Goal: Check status: Check status

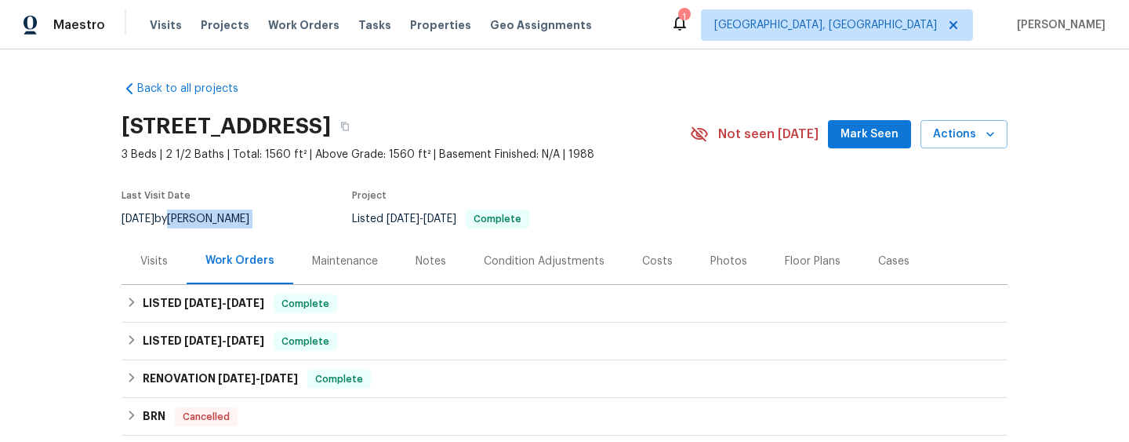
drag, startPoint x: 250, startPoint y: 219, endPoint x: 186, endPoint y: 220, distance: 64.3
click at [186, 220] on div "[DATE] by [PERSON_NAME]" at bounding box center [195, 218] width 147 height 19
copy div "[PERSON_NAME]"
click at [359, 125] on button "button" at bounding box center [345, 126] width 28 height 28
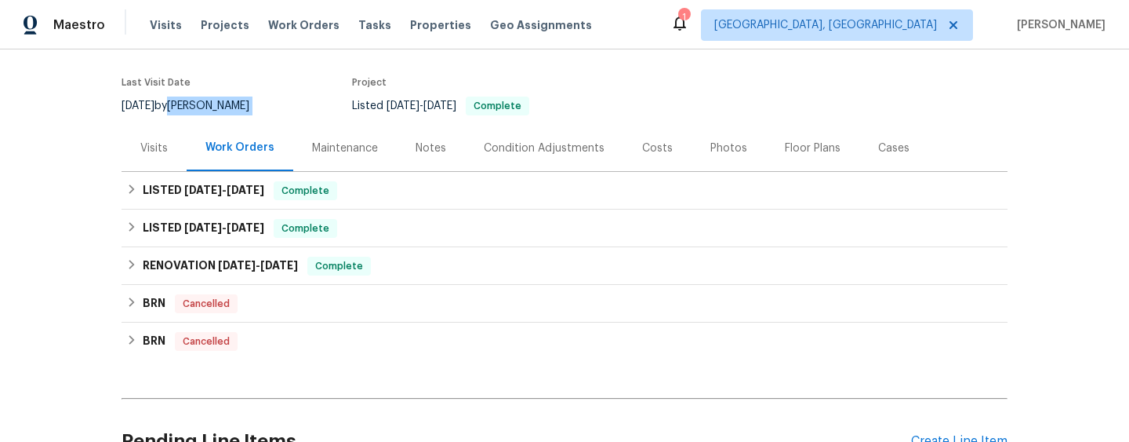
scroll to position [129, 0]
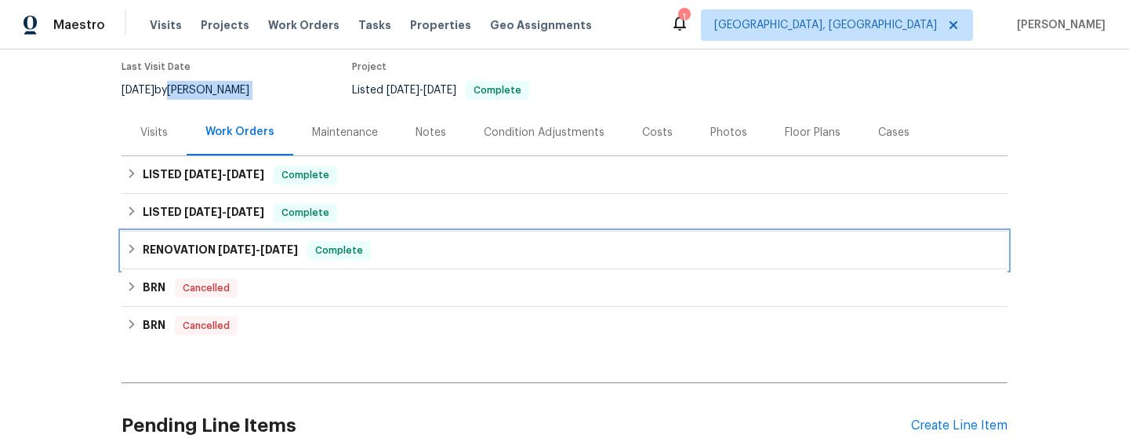
click at [231, 261] on div "RENOVATION [DATE] - [DATE] Complete" at bounding box center [565, 250] width 886 height 38
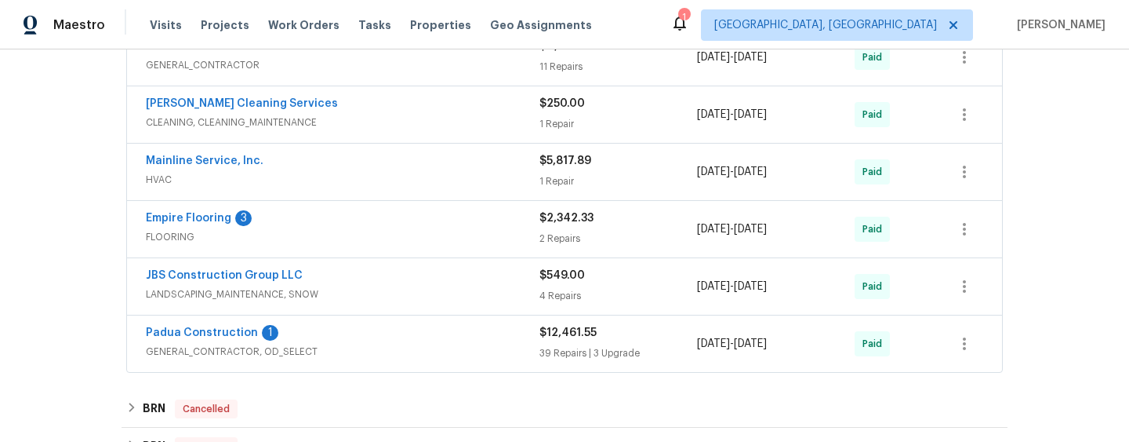
scroll to position [537, 0]
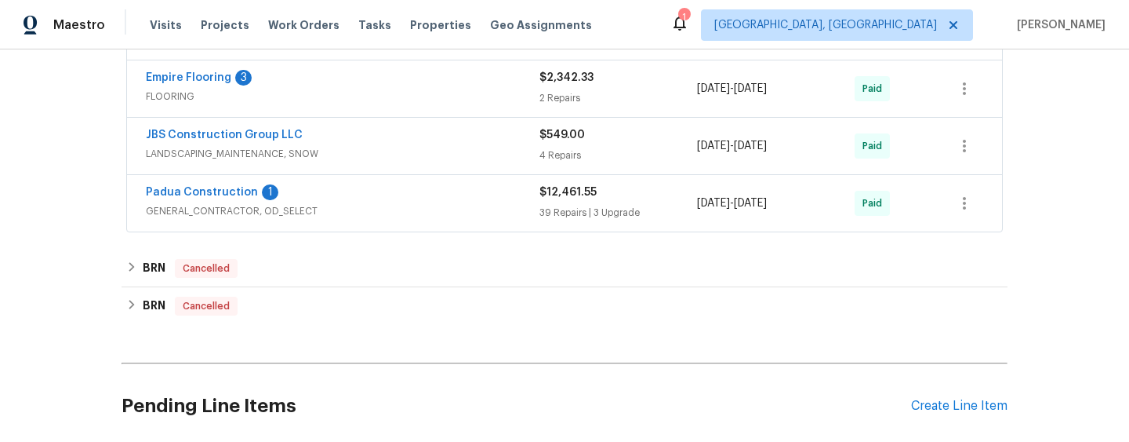
click at [420, 235] on div "B-Pro Renovations GENERAL_CONTRACTOR $4,574.17 11 Repairs [DATE] - [DATE] Paid …" at bounding box center [565, 60] width 886 height 351
click at [429, 203] on span "GENERAL_CONTRACTOR, OD_SELECT" at bounding box center [343, 211] width 394 height 16
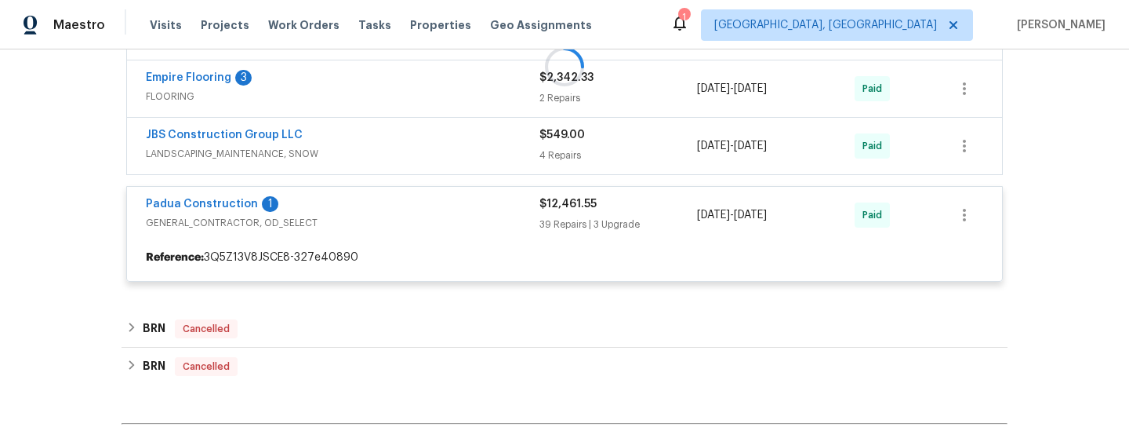
click at [426, 163] on div at bounding box center [565, 66] width 886 height 462
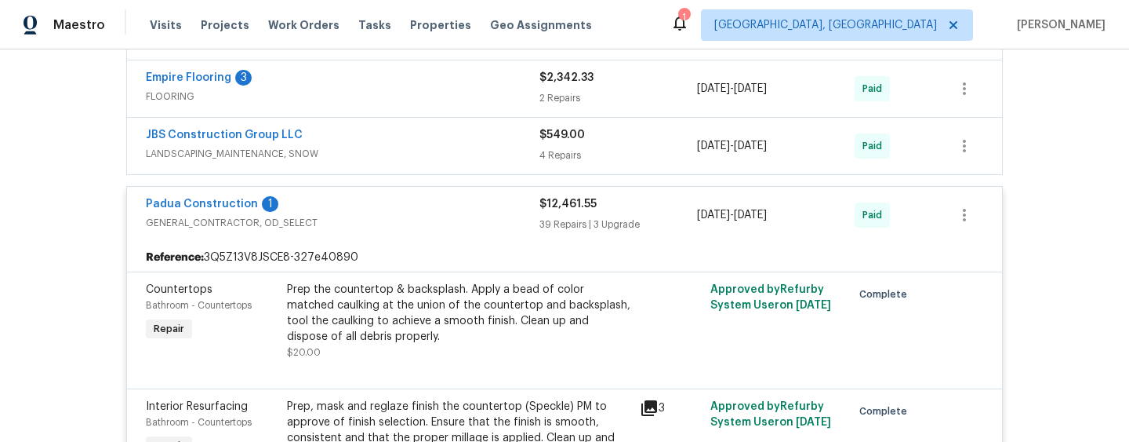
click at [431, 162] on div "JBS Construction Group LLC LANDSCAPING_MAINTENANCE, SNOW" at bounding box center [343, 146] width 394 height 38
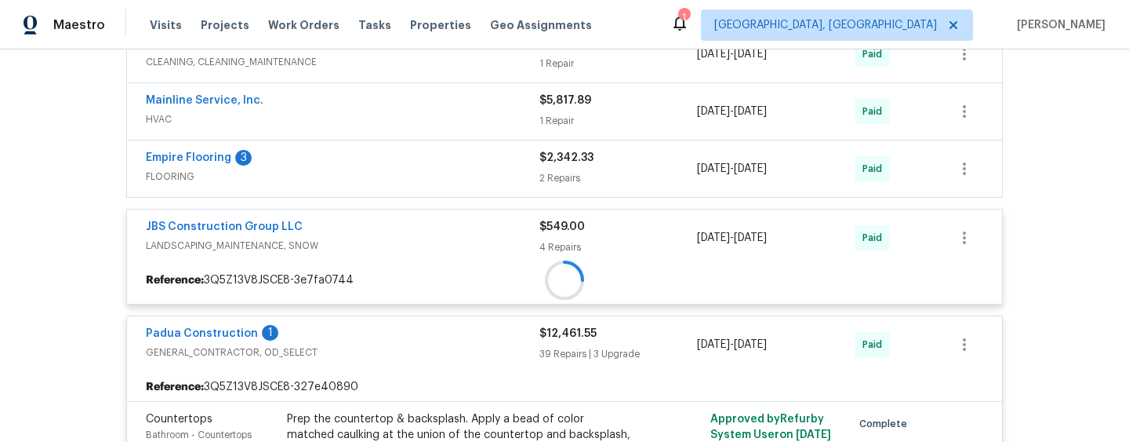
scroll to position [435, 0]
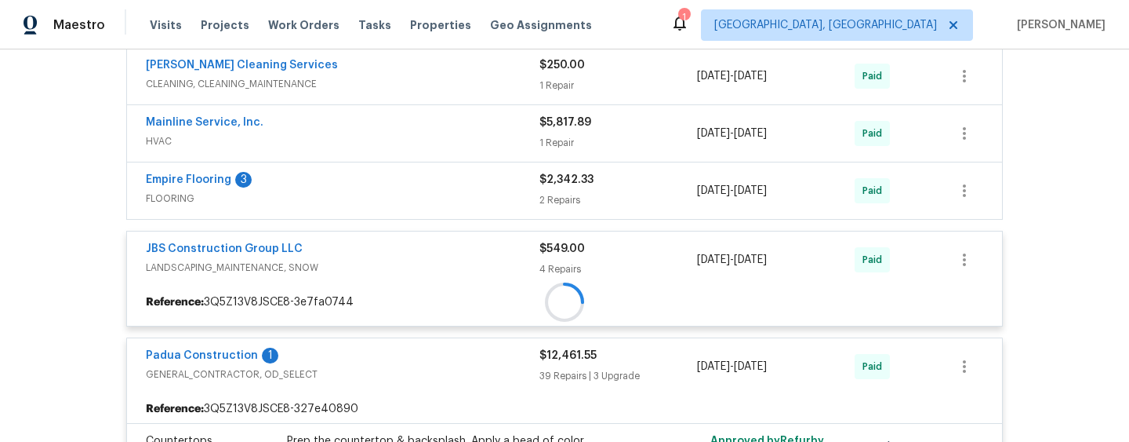
click at [421, 214] on div "Empire Flooring 3 FLOORING $2,342.33 2 Repairs [DATE] - [DATE] Paid" at bounding box center [564, 190] width 875 height 56
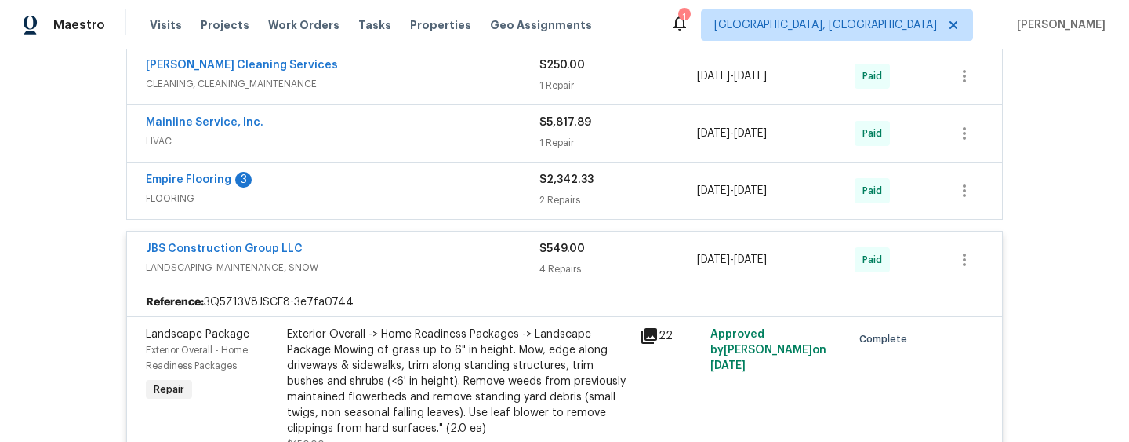
click at [445, 195] on span "FLOORING" at bounding box center [343, 199] width 394 height 16
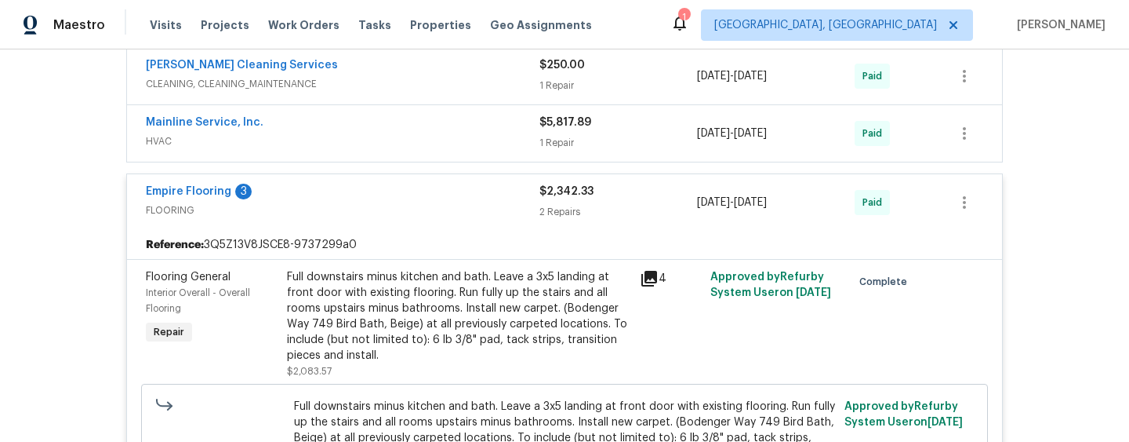
click at [467, 125] on div "Mainline Service, Inc." at bounding box center [343, 124] width 394 height 19
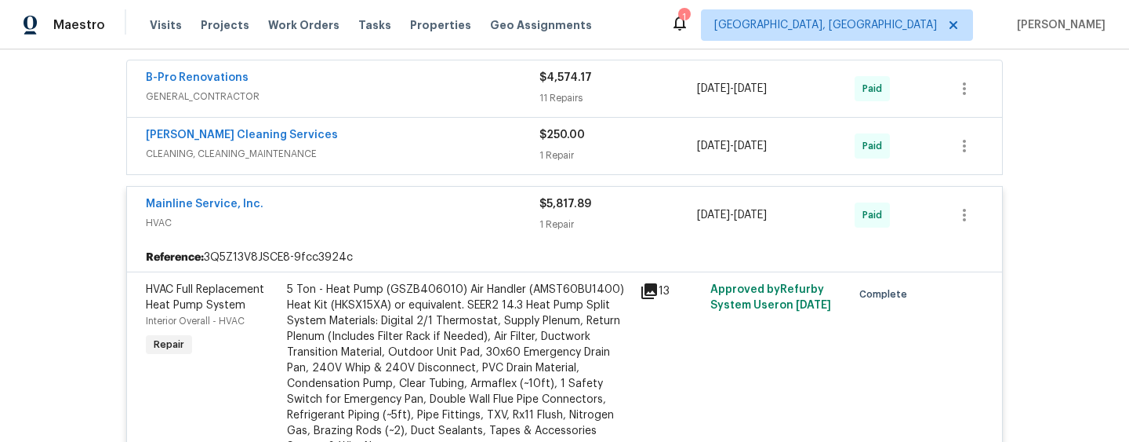
click at [464, 149] on span "CLEANING, CLEANING_MAINTENANCE" at bounding box center [343, 154] width 394 height 16
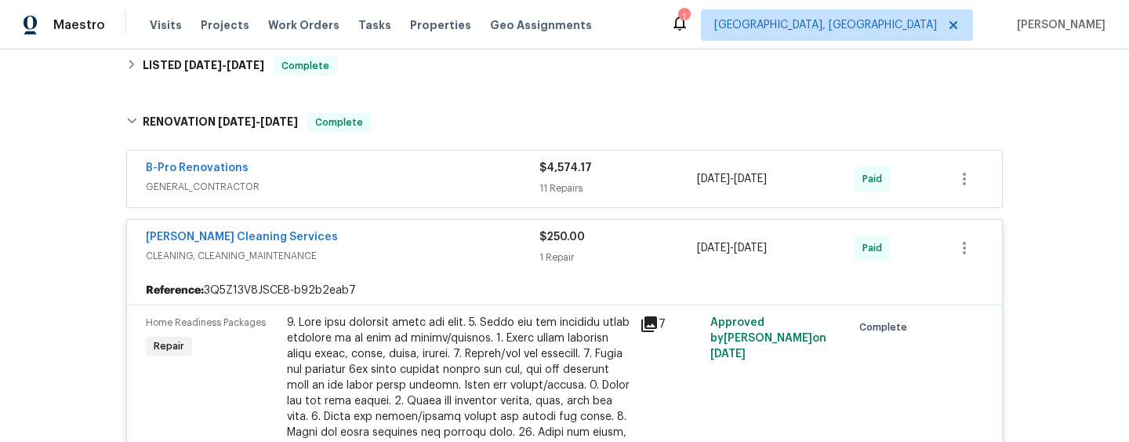
click at [451, 184] on span "GENERAL_CONTRACTOR" at bounding box center [343, 187] width 394 height 16
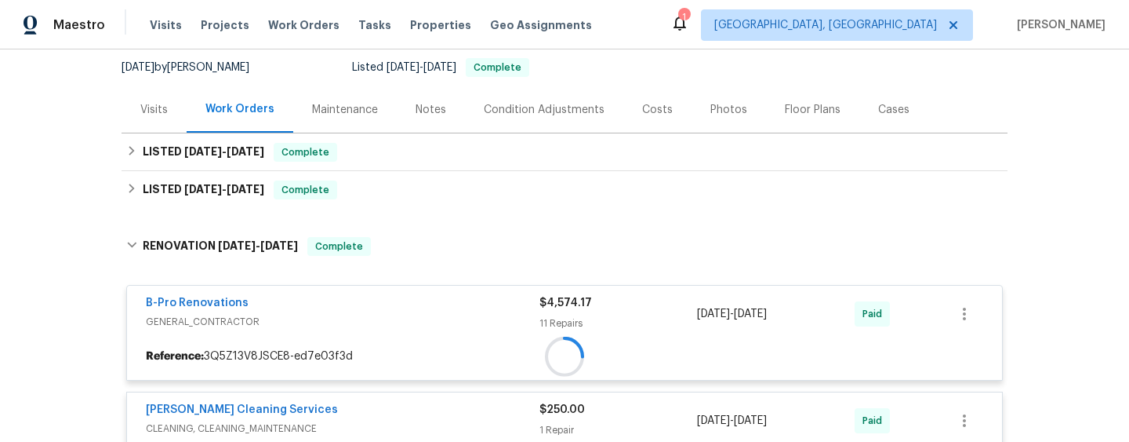
scroll to position [139, 0]
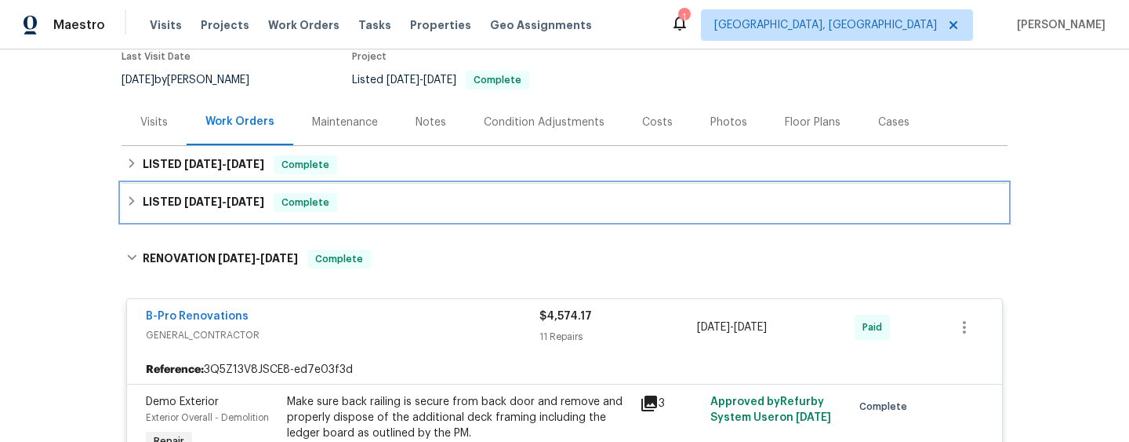
click at [384, 193] on div "LISTED [DATE] - [DATE] Complete" at bounding box center [564, 202] width 877 height 19
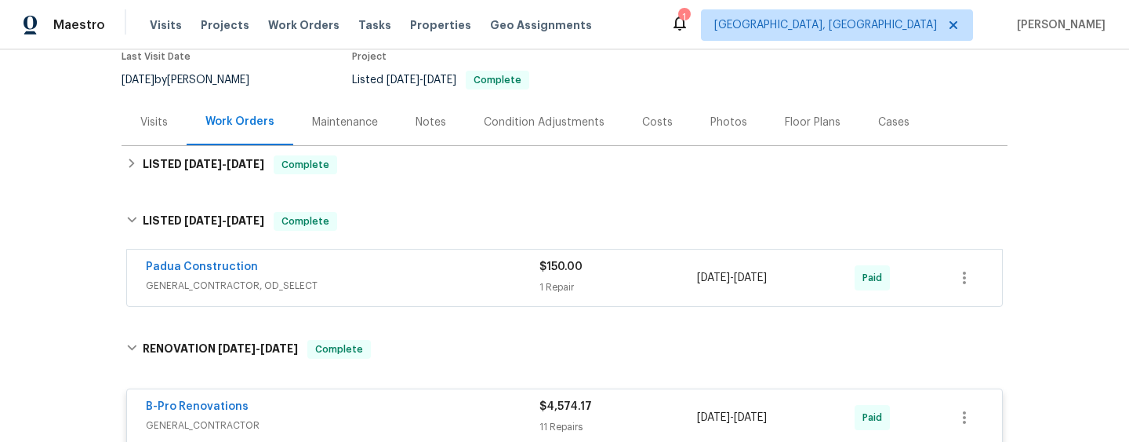
click at [408, 288] on span "GENERAL_CONTRACTOR, OD_SELECT" at bounding box center [343, 286] width 394 height 16
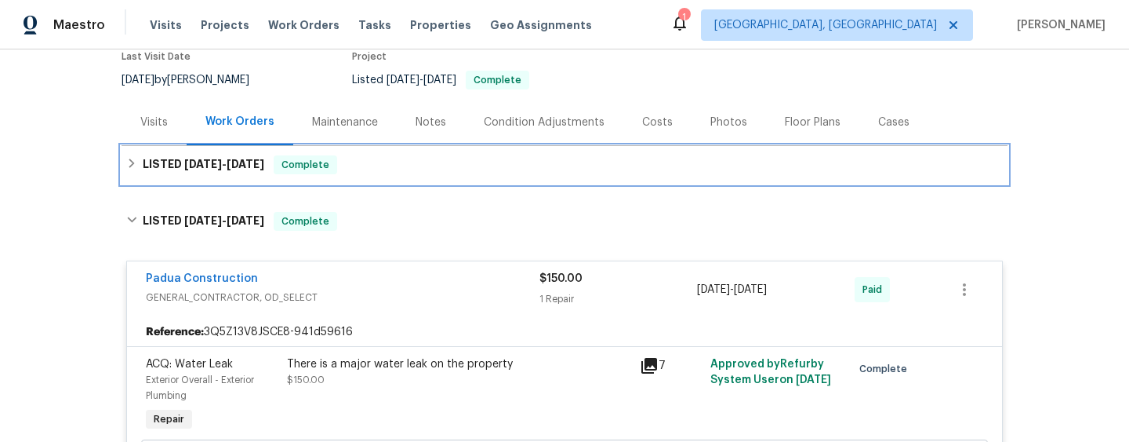
click at [376, 165] on div "LISTED [DATE] - [DATE] Complete" at bounding box center [564, 164] width 877 height 19
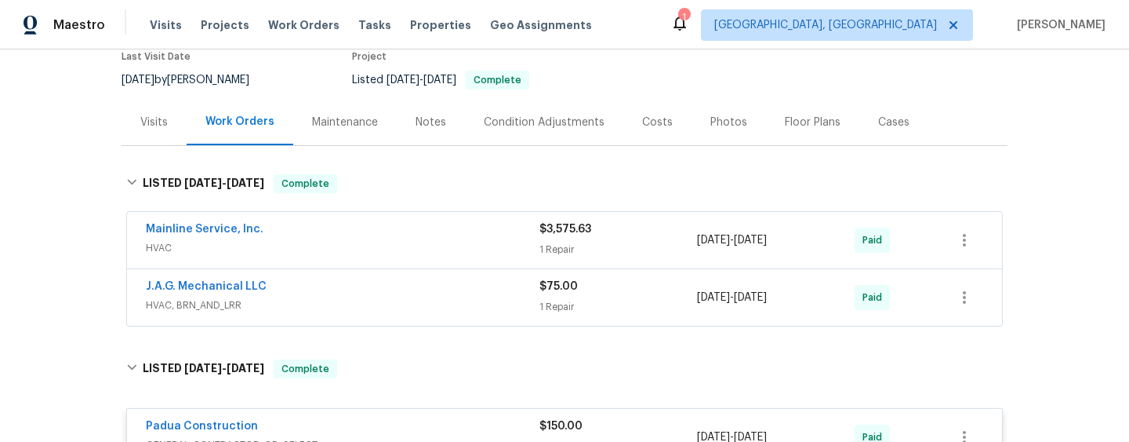
click at [399, 296] on div "J.A.G. Mechanical LLC" at bounding box center [343, 287] width 394 height 19
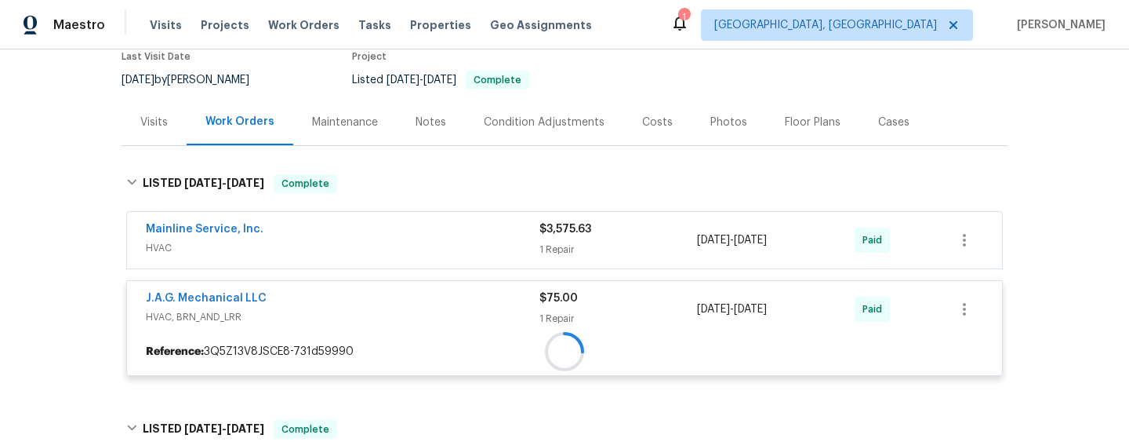
click at [409, 249] on div "Mainline Service, Inc. HVAC $3,575.63 1 Repair [DATE] - [DATE] Paid J.A.G. Mech…" at bounding box center [564, 299] width 877 height 175
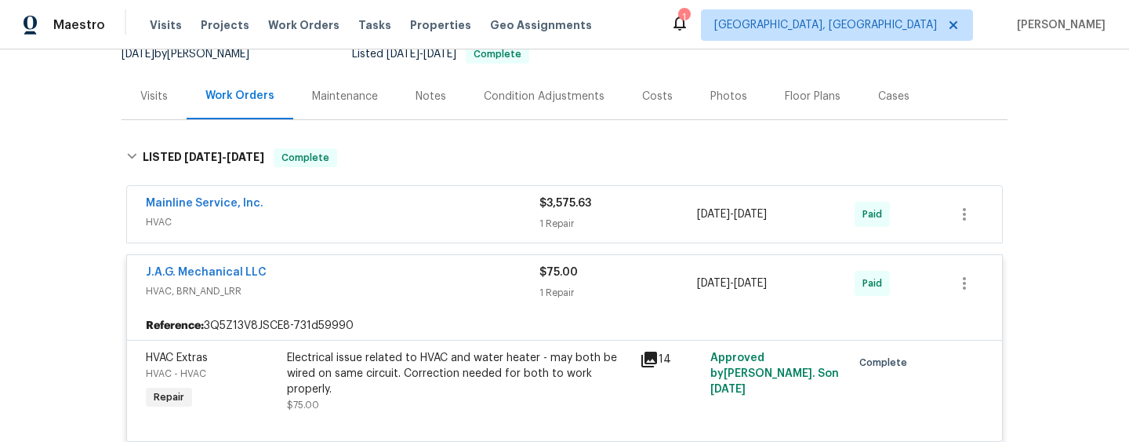
scroll to position [175, 0]
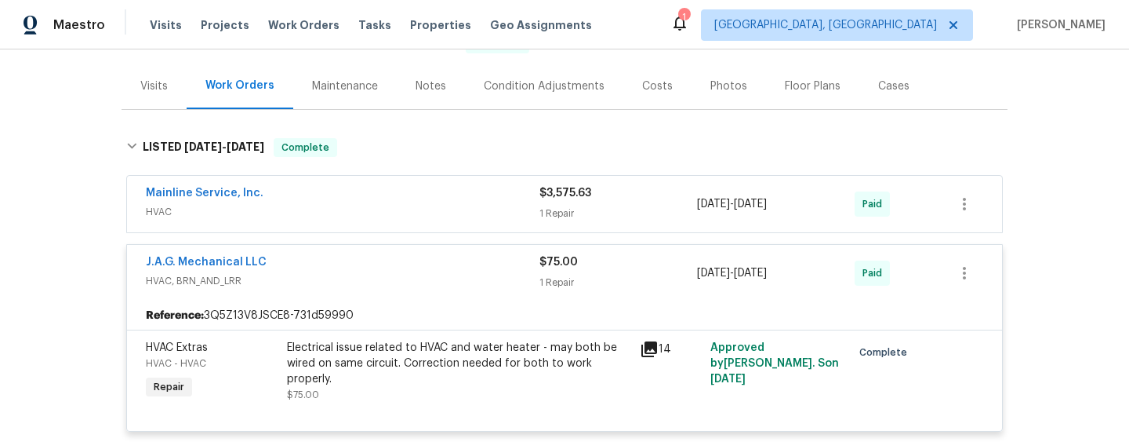
click at [431, 190] on div "Mainline Service, Inc." at bounding box center [343, 194] width 394 height 19
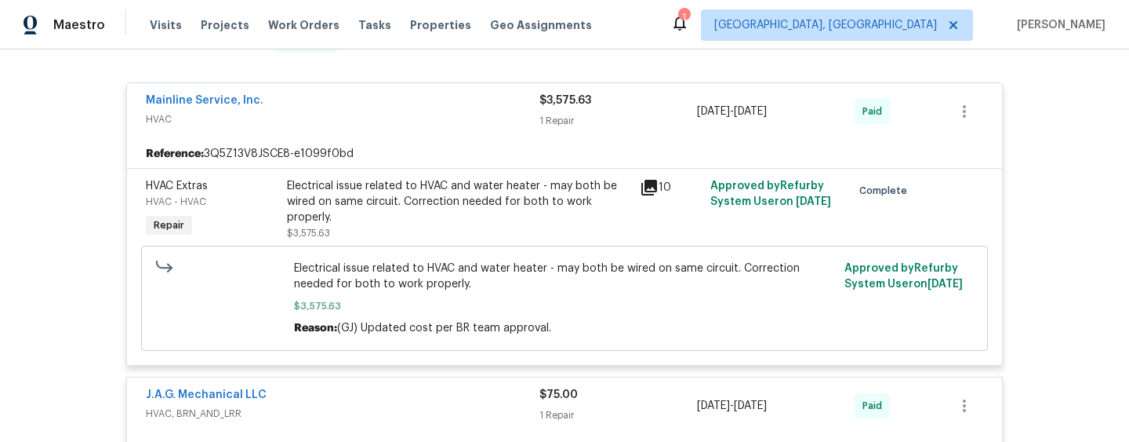
scroll to position [270, 0]
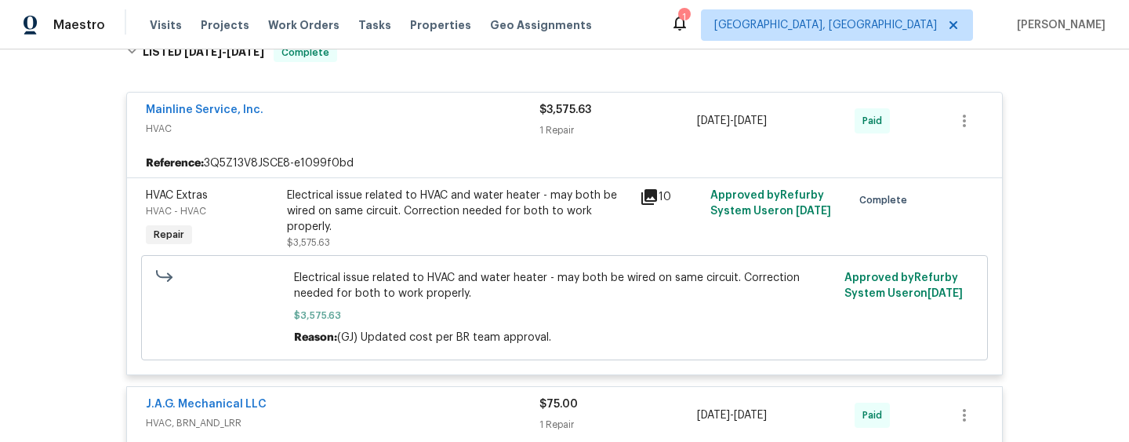
click at [638, 198] on div "10" at bounding box center [670, 219] width 71 height 72
click at [645, 199] on icon at bounding box center [650, 197] width 16 height 16
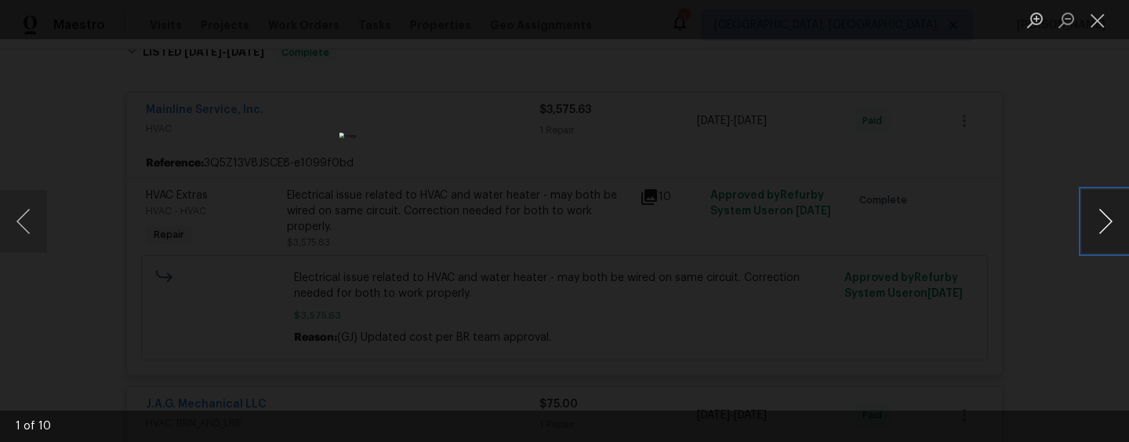
click at [1107, 230] on button "Next image" at bounding box center [1105, 221] width 47 height 63
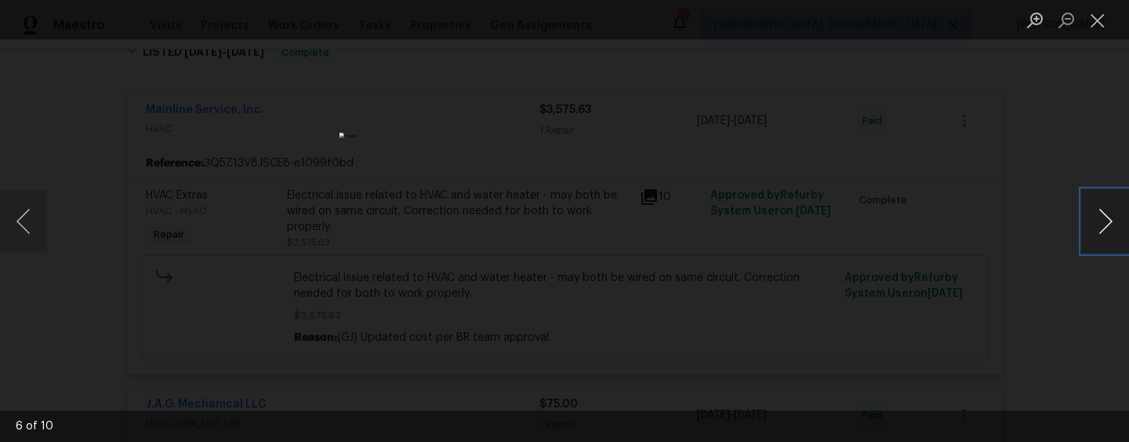
click at [1107, 230] on button "Next image" at bounding box center [1105, 221] width 47 height 63
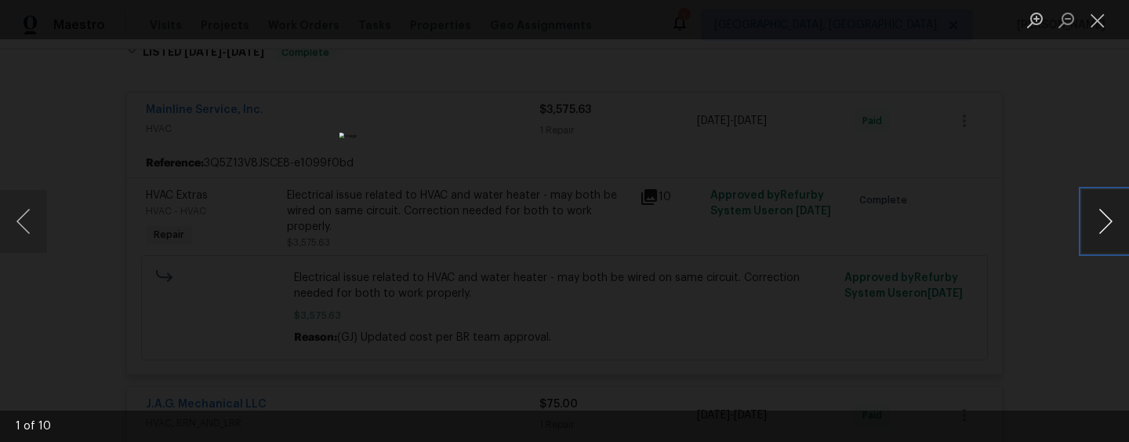
click at [1107, 230] on button "Next image" at bounding box center [1105, 221] width 47 height 63
click at [936, 292] on div "Lightbox" at bounding box center [564, 221] width 1129 height 442
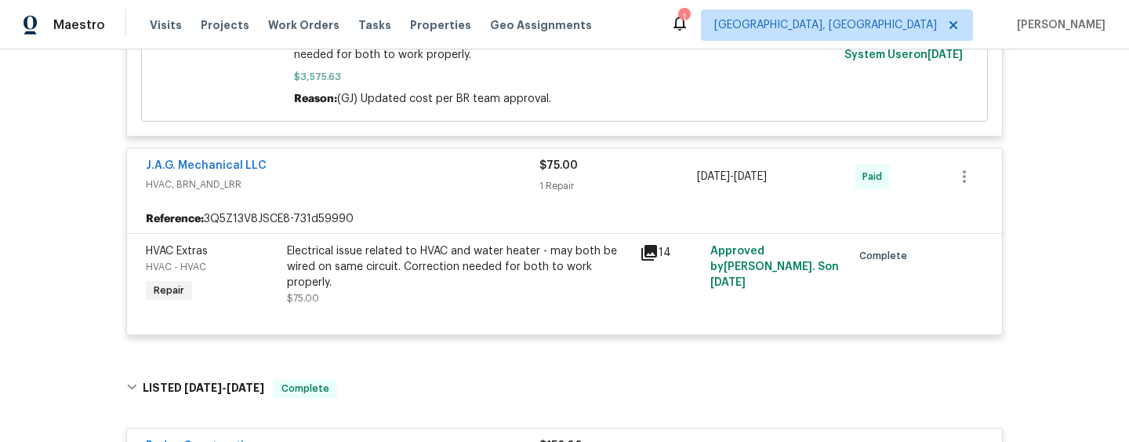
scroll to position [517, 0]
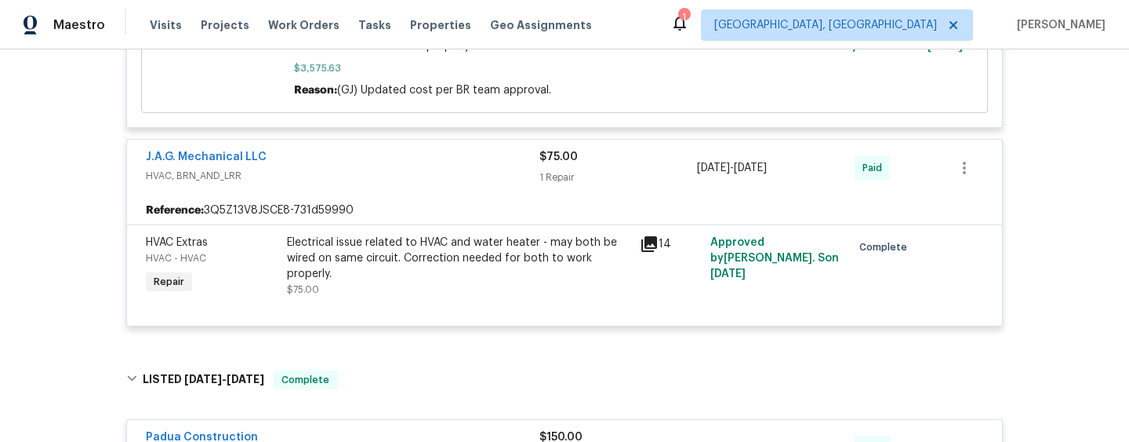
click at [658, 244] on icon at bounding box center [649, 244] width 19 height 19
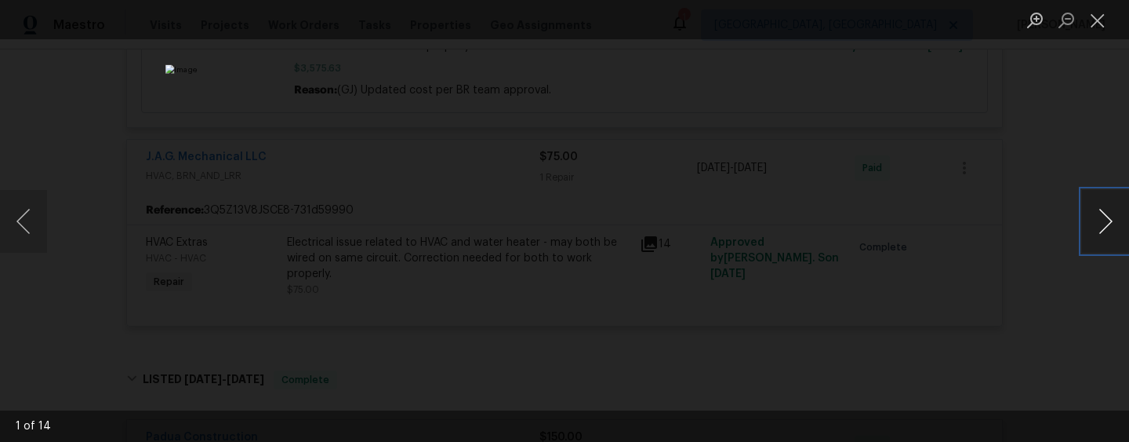
click at [1098, 230] on button "Next image" at bounding box center [1105, 221] width 47 height 63
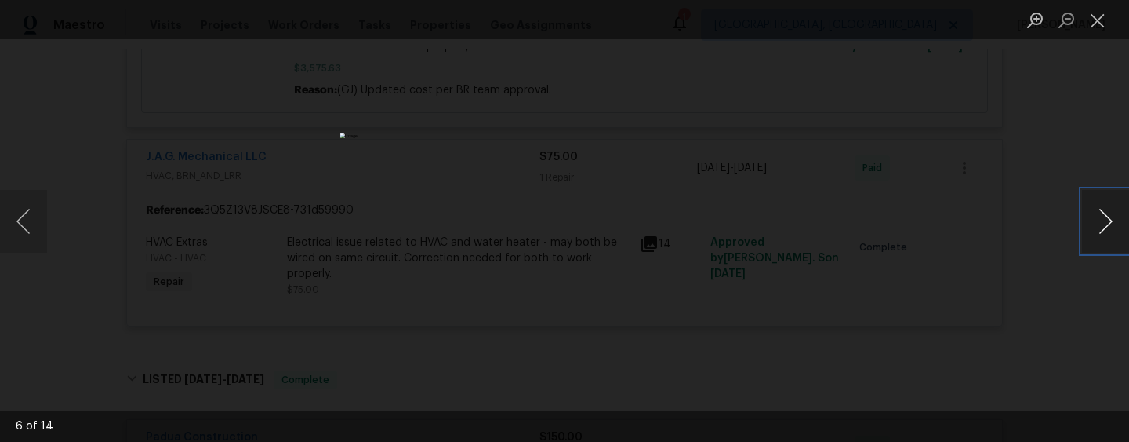
click at [1098, 230] on button "Next image" at bounding box center [1105, 221] width 47 height 63
click at [1098, 231] on button "Next image" at bounding box center [1105, 221] width 47 height 63
click at [954, 295] on div "Lightbox" at bounding box center [564, 221] width 1129 height 442
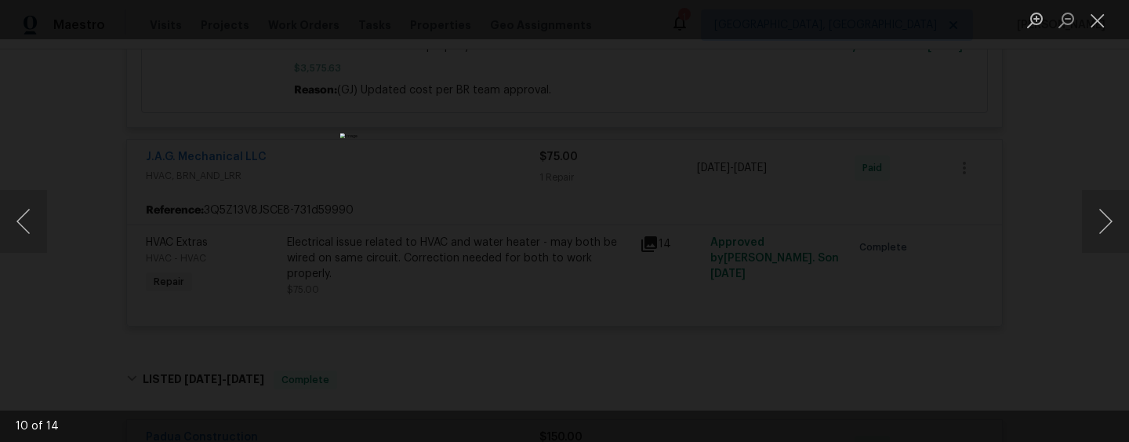
click at [838, 304] on div "Lightbox" at bounding box center [564, 221] width 1129 height 442
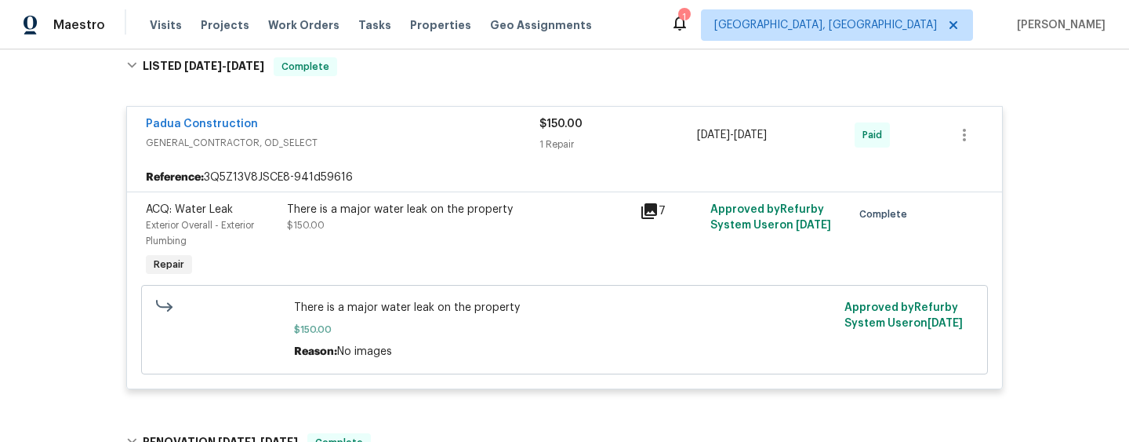
scroll to position [833, 0]
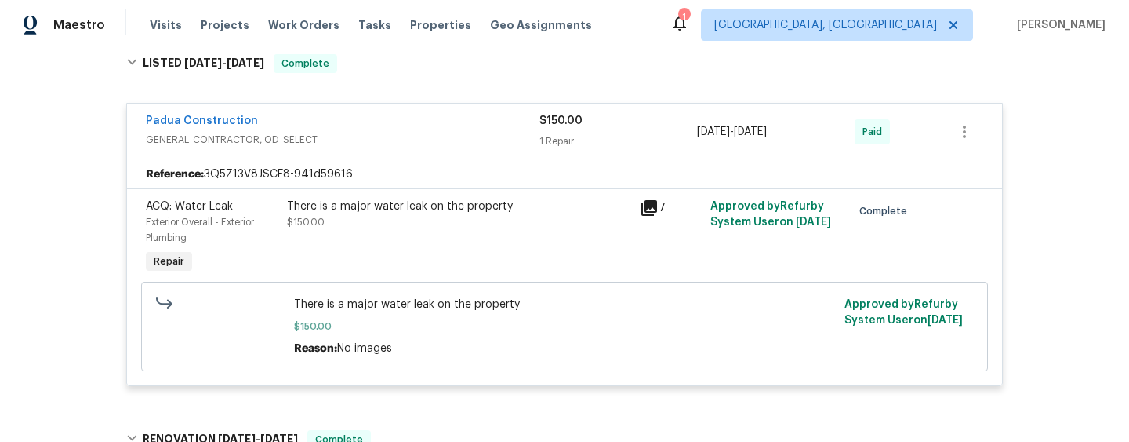
click at [648, 213] on icon at bounding box center [650, 208] width 16 height 16
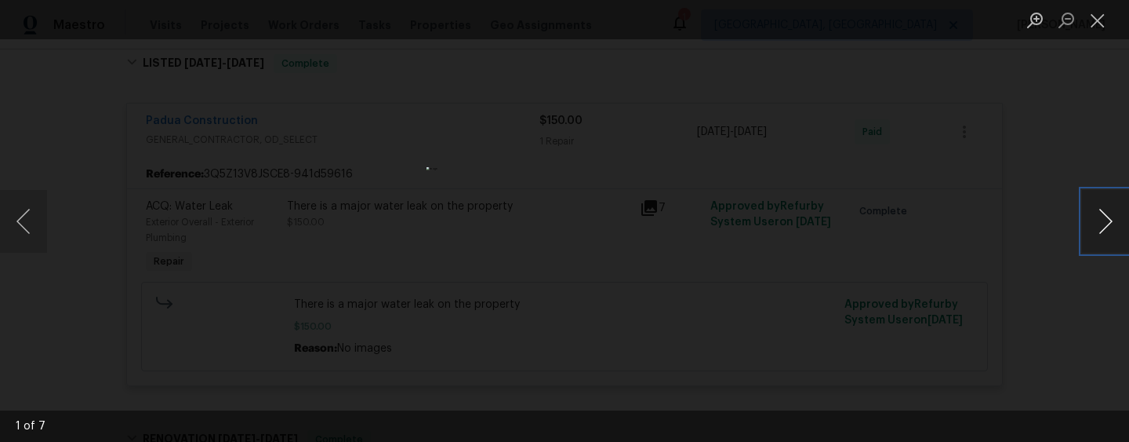
click at [1110, 229] on button "Next image" at bounding box center [1105, 221] width 47 height 63
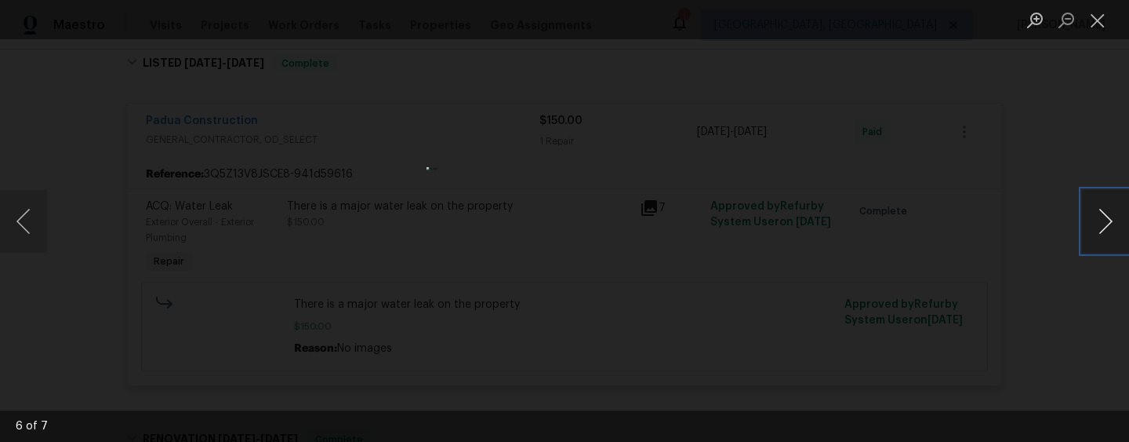
click at [1110, 229] on button "Next image" at bounding box center [1105, 221] width 47 height 63
click at [967, 266] on div "Lightbox" at bounding box center [564, 221] width 1129 height 442
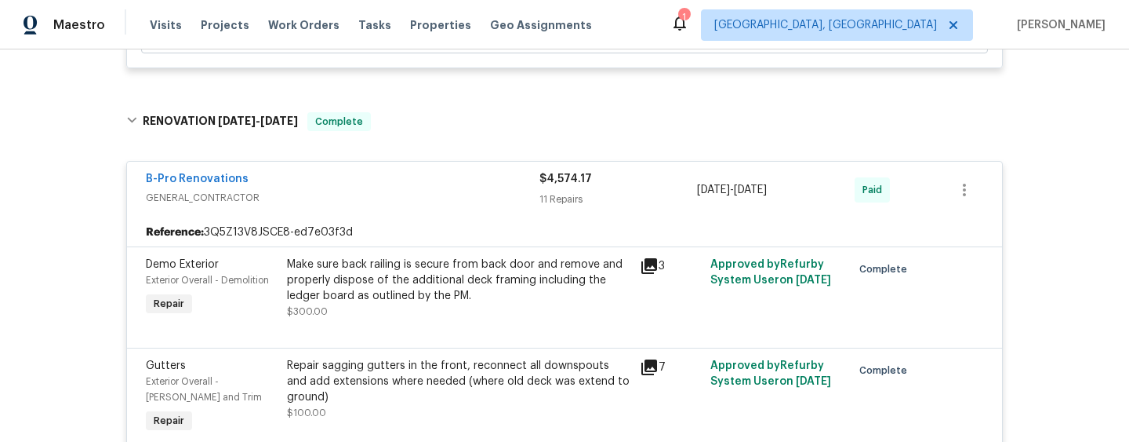
scroll to position [1174, 0]
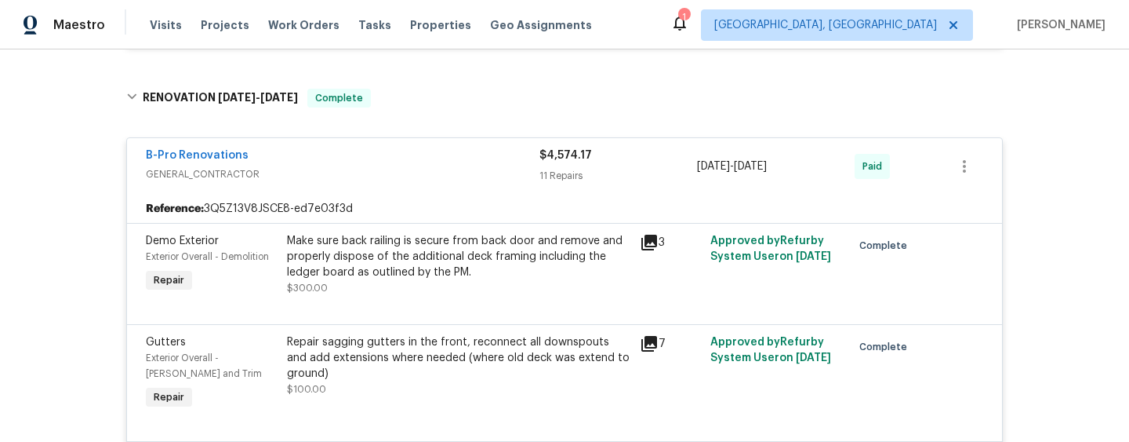
click at [662, 249] on div "3" at bounding box center [670, 242] width 61 height 19
click at [645, 238] on icon at bounding box center [650, 243] width 16 height 16
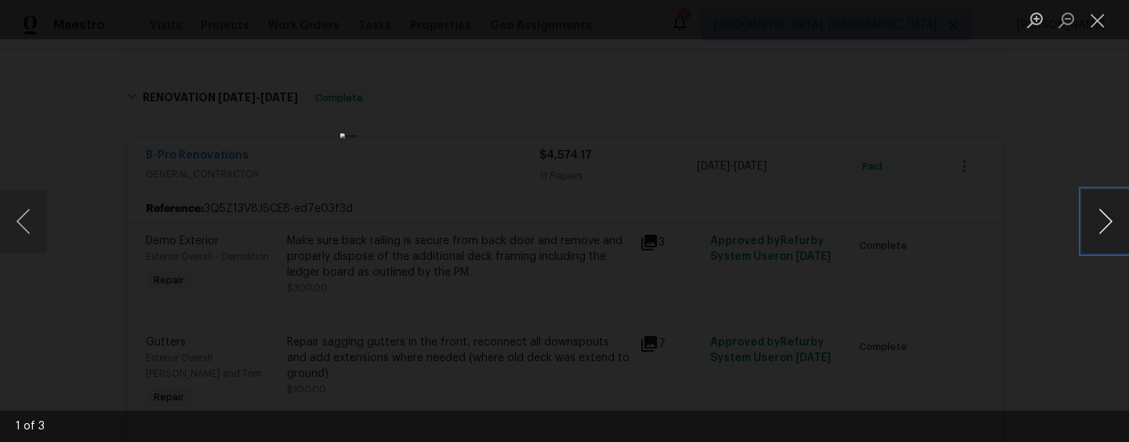
click at [1100, 225] on button "Next image" at bounding box center [1105, 221] width 47 height 63
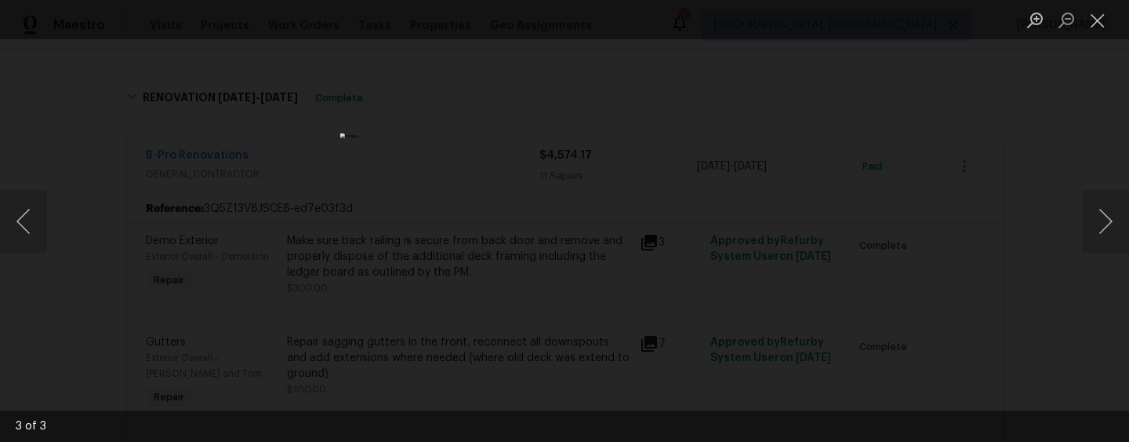
click at [999, 290] on div "Lightbox" at bounding box center [564, 221] width 1129 height 442
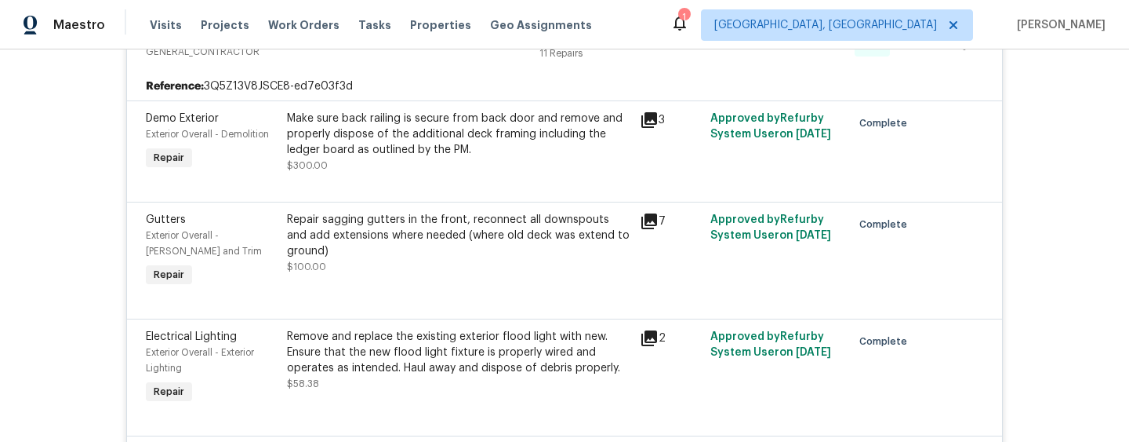
scroll to position [1323, 0]
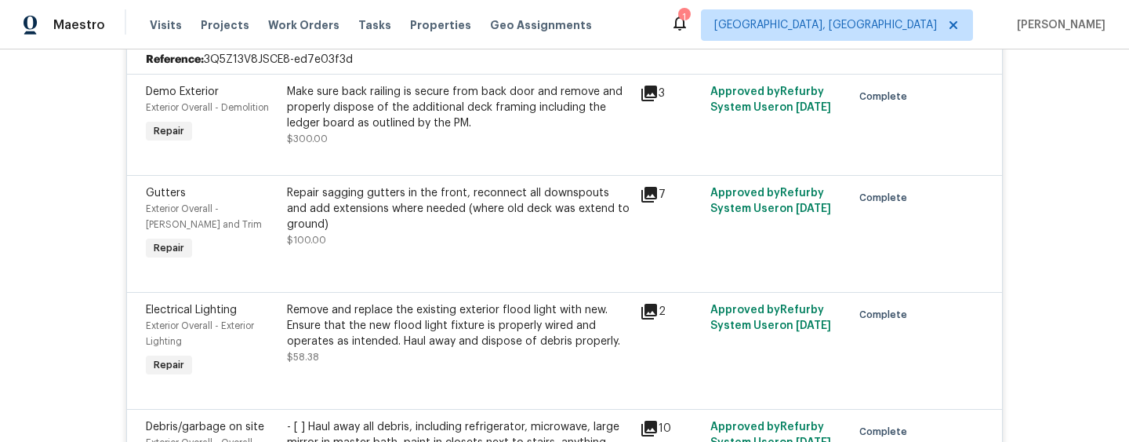
click at [643, 184] on div "7" at bounding box center [670, 224] width 71 height 88
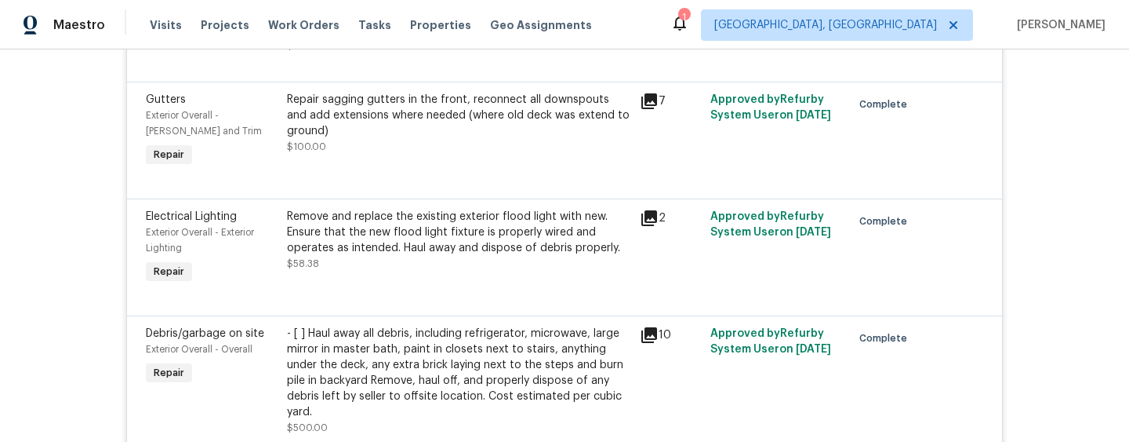
scroll to position [1412, 0]
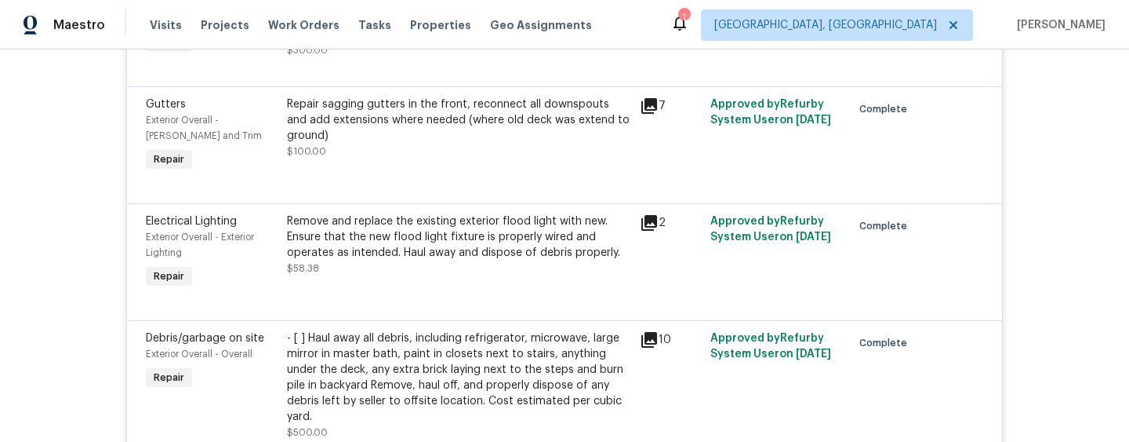
click at [646, 230] on icon at bounding box center [650, 223] width 16 height 16
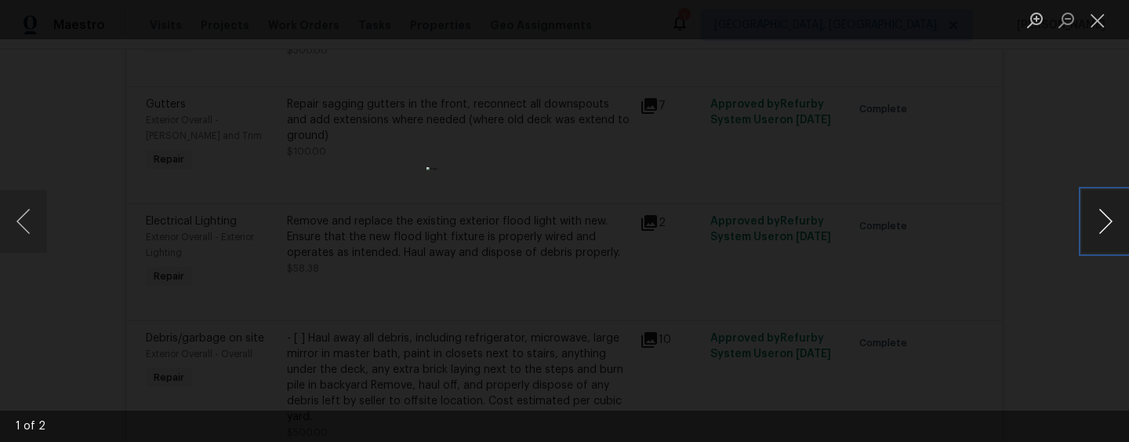
click at [1111, 211] on button "Next image" at bounding box center [1105, 221] width 47 height 63
click at [913, 238] on div "Lightbox" at bounding box center [564, 221] width 1129 height 442
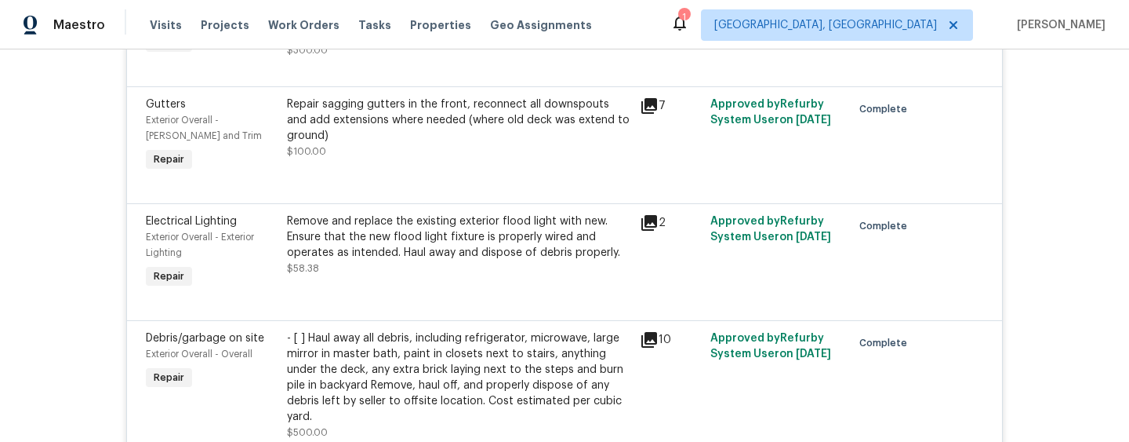
click at [634, 90] on div "Gutters Exterior Overall - [PERSON_NAME] and Trim Repair Repair sagging gutters…" at bounding box center [564, 144] width 875 height 117
click at [642, 99] on icon at bounding box center [649, 105] width 19 height 19
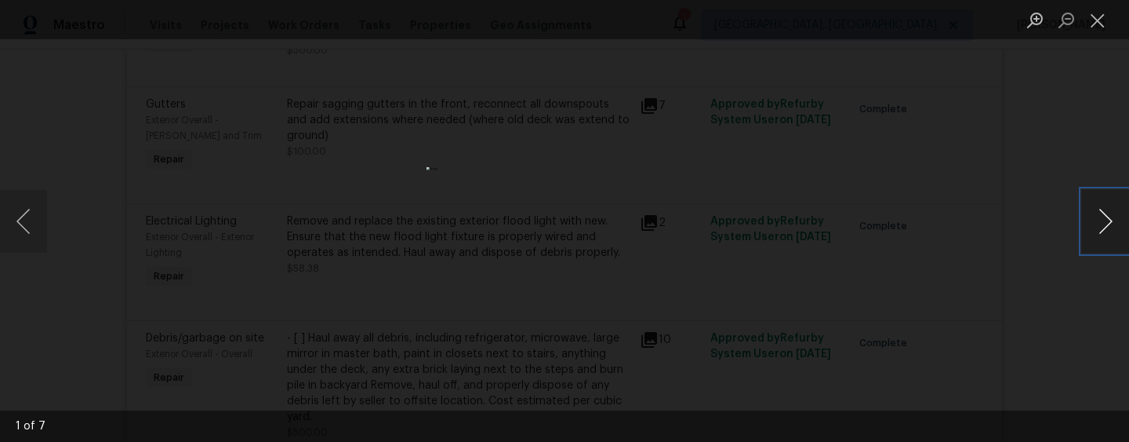
click at [1113, 222] on button "Next image" at bounding box center [1105, 221] width 47 height 63
click at [1108, 223] on button "Next image" at bounding box center [1105, 221] width 47 height 63
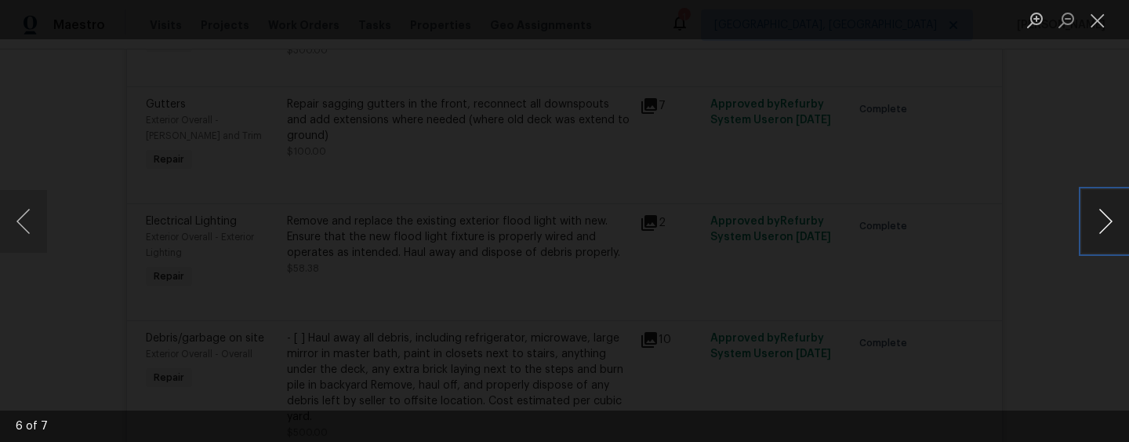
click at [1108, 223] on button "Next image" at bounding box center [1105, 221] width 47 height 63
click at [1108, 224] on button "Next image" at bounding box center [1105, 221] width 47 height 63
click at [1052, 232] on div "Lightbox" at bounding box center [564, 221] width 1129 height 442
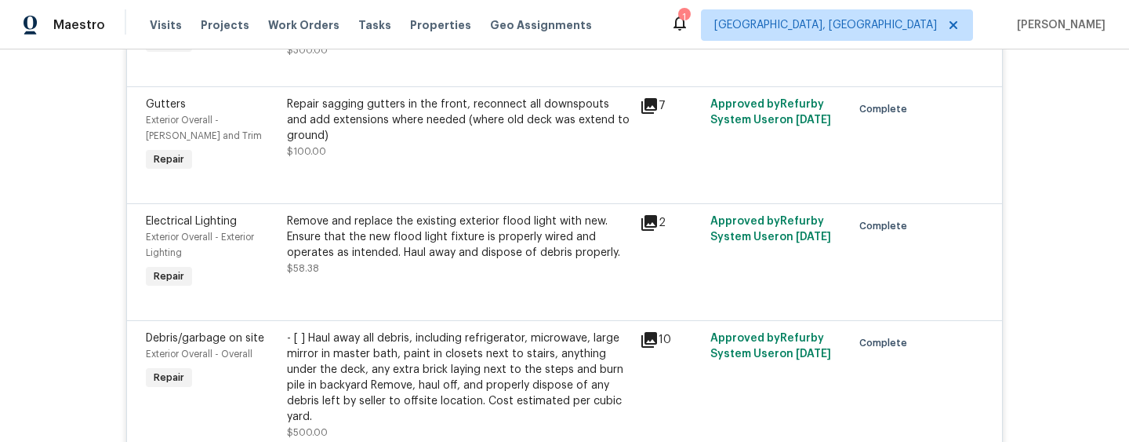
click at [651, 349] on icon at bounding box center [649, 339] width 19 height 19
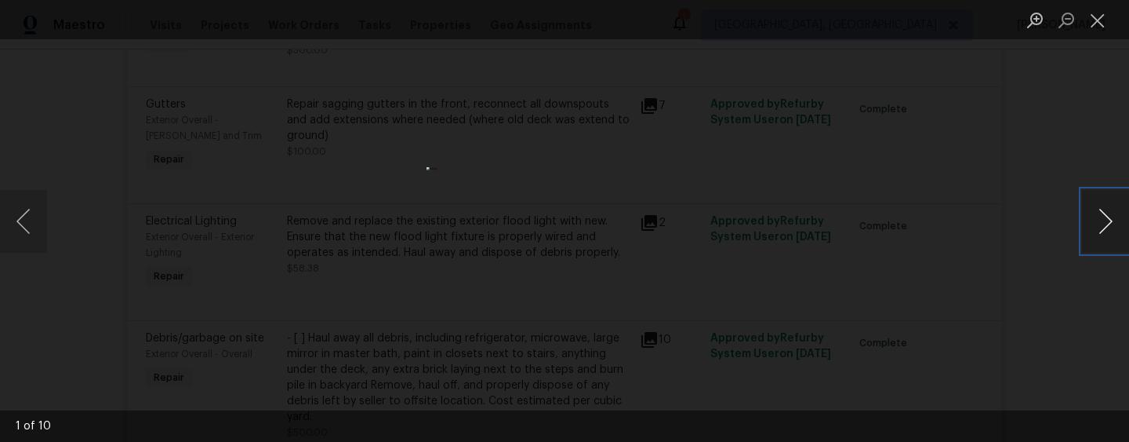
click at [1116, 216] on button "Next image" at bounding box center [1105, 221] width 47 height 63
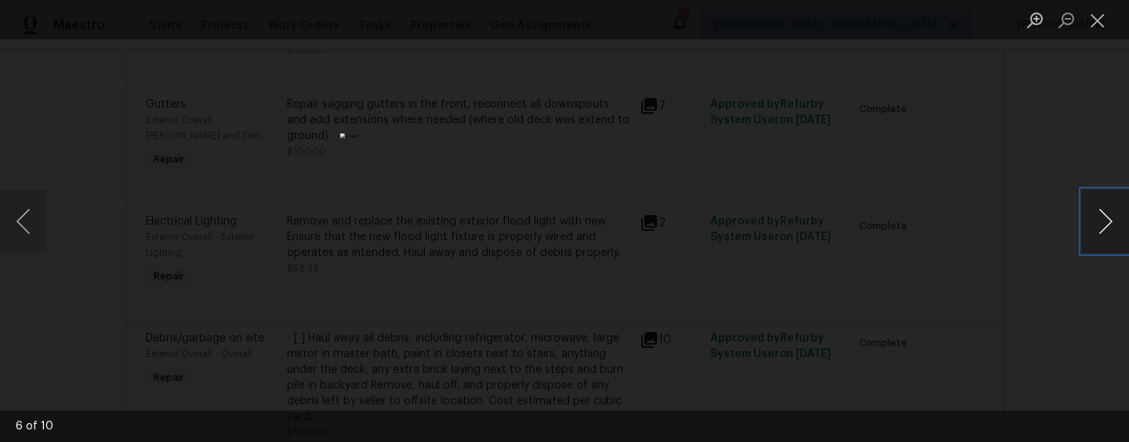
click at [1116, 216] on button "Next image" at bounding box center [1105, 221] width 47 height 63
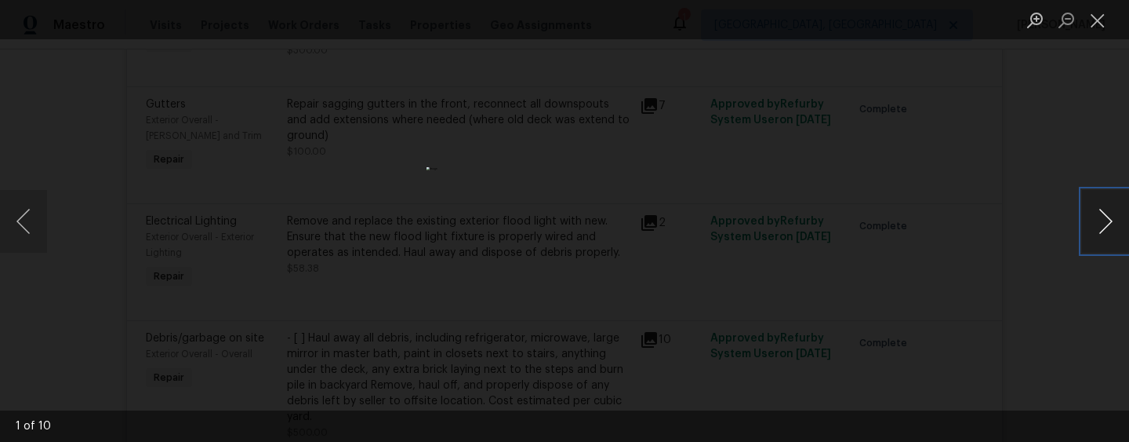
click at [1116, 216] on button "Next image" at bounding box center [1105, 221] width 47 height 63
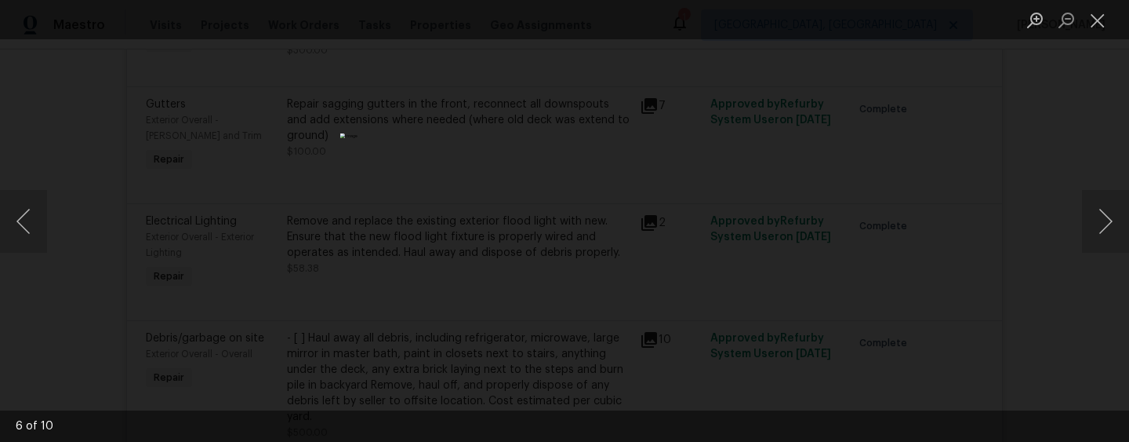
click at [1026, 272] on div "Lightbox" at bounding box center [564, 221] width 1129 height 442
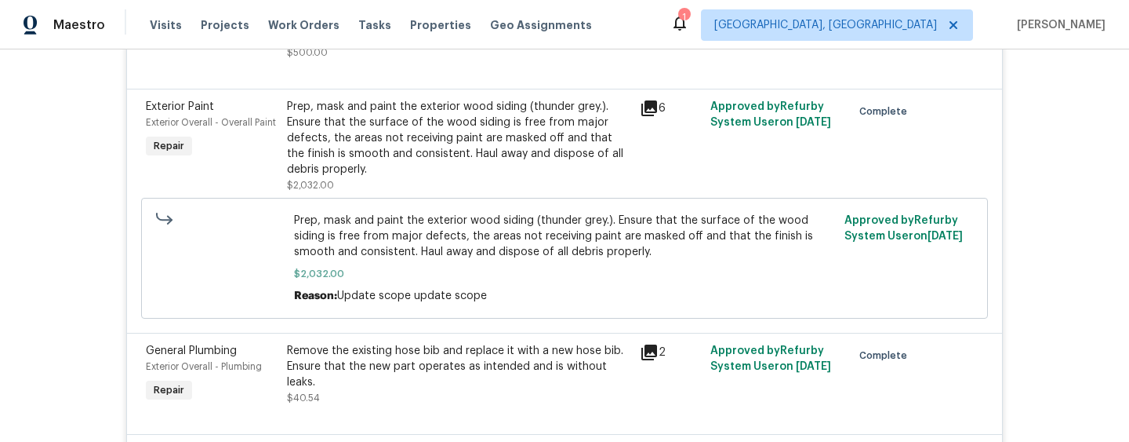
scroll to position [1792, 0]
click at [642, 114] on icon at bounding box center [650, 108] width 16 height 16
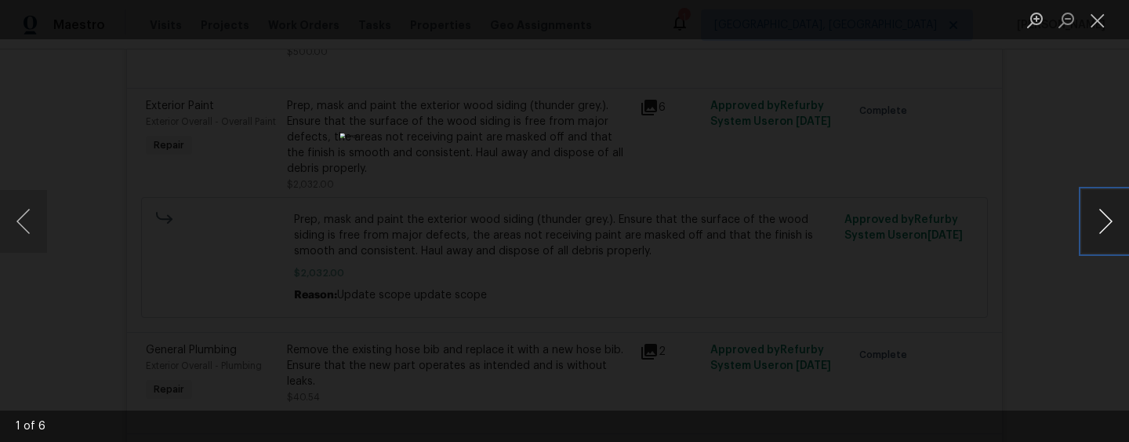
click at [1103, 224] on button "Next image" at bounding box center [1105, 221] width 47 height 63
click at [1103, 225] on button "Next image" at bounding box center [1105, 221] width 47 height 63
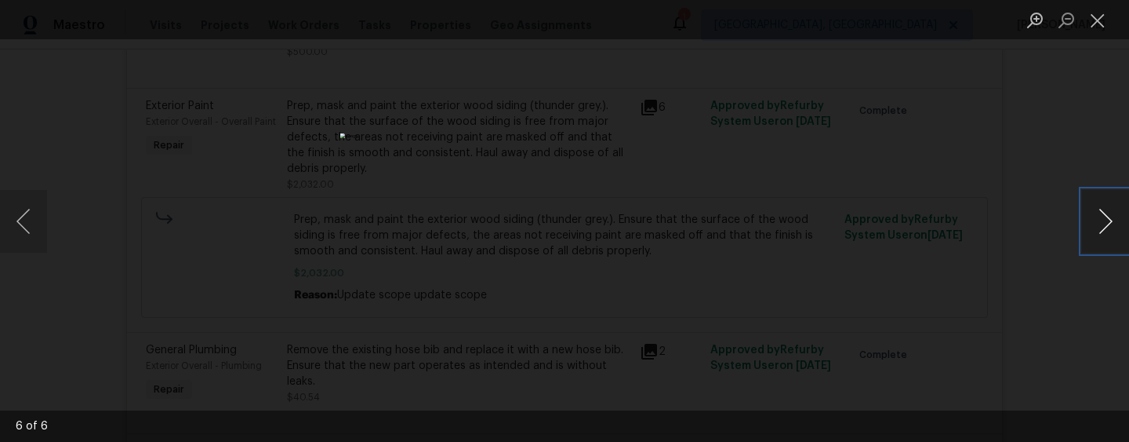
click at [1103, 225] on button "Next image" at bounding box center [1105, 221] width 47 height 63
click at [1103, 226] on button "Next image" at bounding box center [1105, 221] width 47 height 63
click at [957, 306] on div "Lightbox" at bounding box center [564, 221] width 1129 height 442
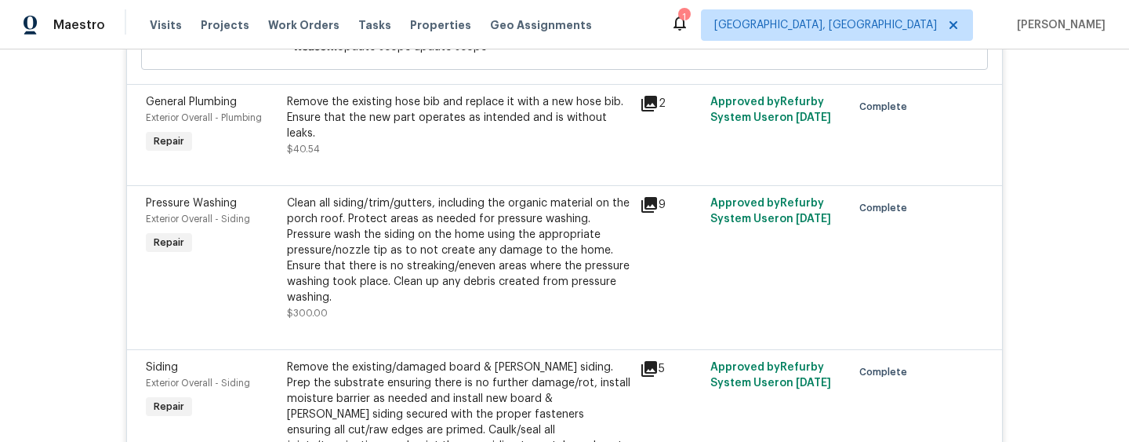
scroll to position [2042, 0]
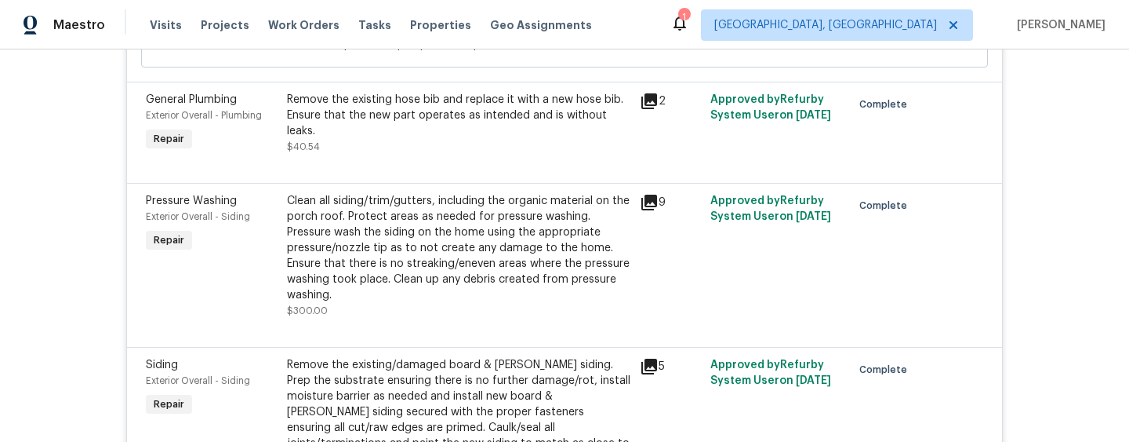
click at [656, 95] on div "2" at bounding box center [670, 123] width 71 height 72
click at [656, 103] on icon at bounding box center [650, 101] width 16 height 16
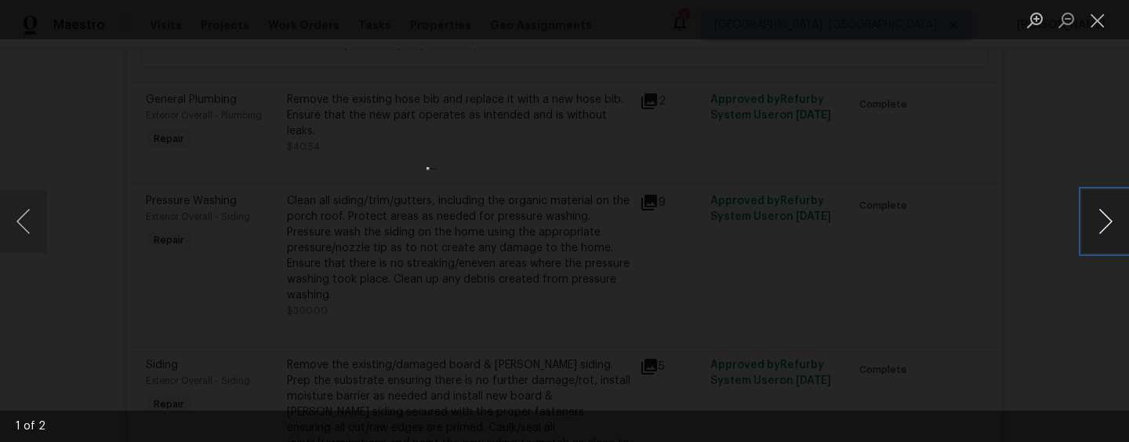
click at [1100, 226] on button "Next image" at bounding box center [1105, 221] width 47 height 63
click at [881, 290] on div "Lightbox" at bounding box center [564, 221] width 1129 height 442
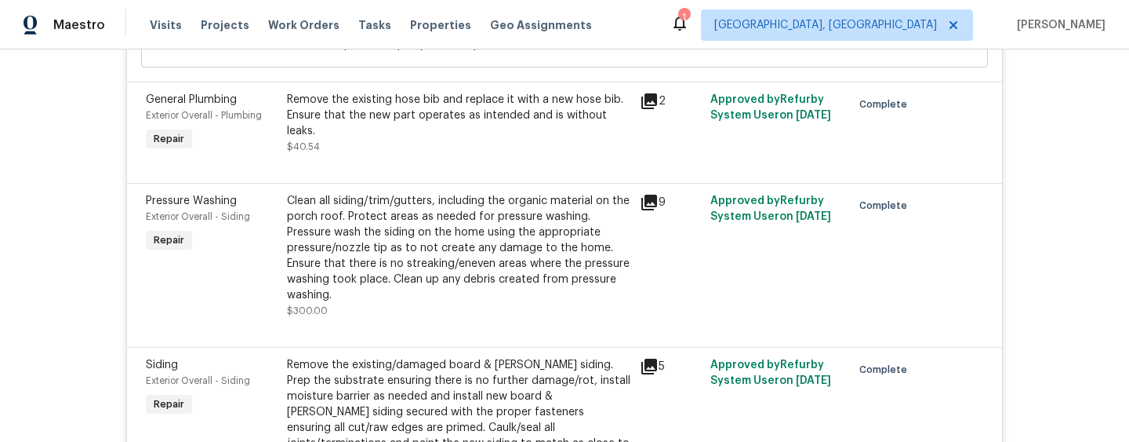
click at [657, 204] on icon at bounding box center [649, 202] width 19 height 19
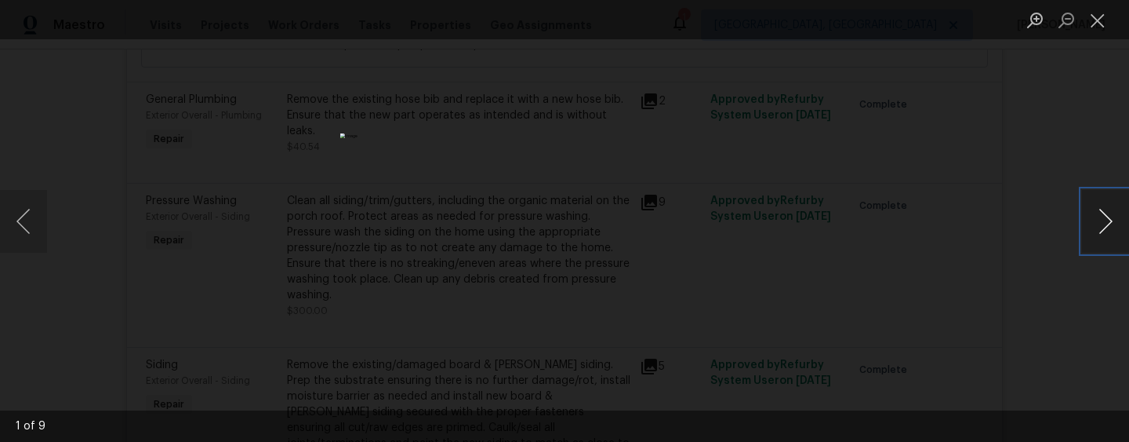
click at [1103, 212] on button "Next image" at bounding box center [1105, 221] width 47 height 63
click at [1103, 213] on button "Next image" at bounding box center [1105, 221] width 47 height 63
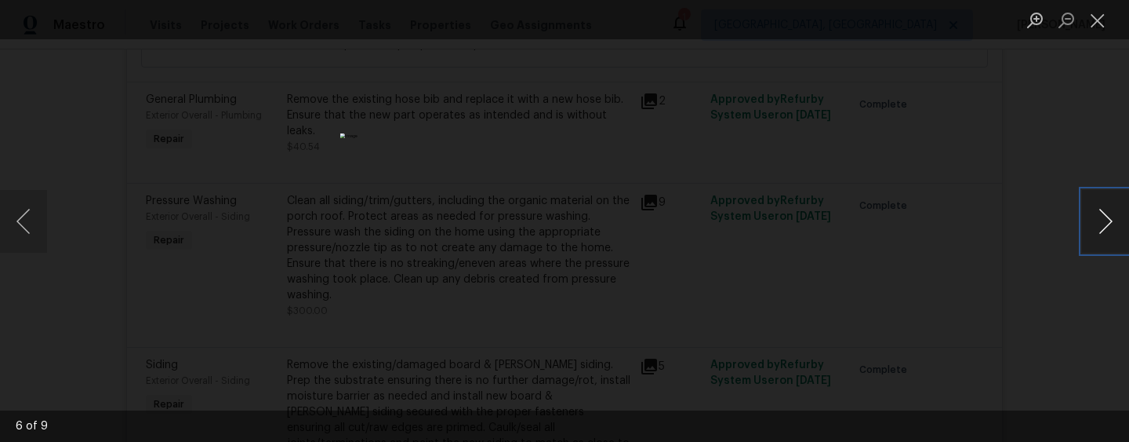
click at [1103, 213] on button "Next image" at bounding box center [1105, 221] width 47 height 63
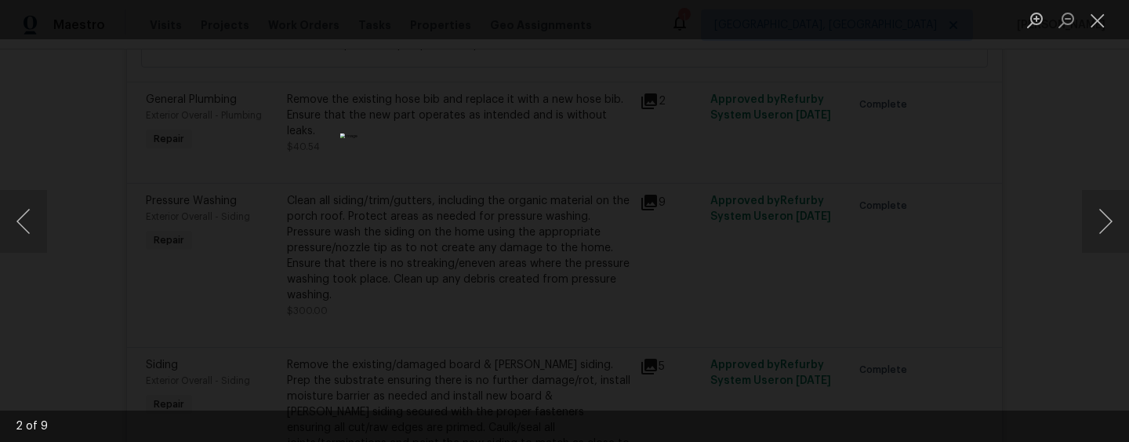
click at [998, 237] on div "Lightbox" at bounding box center [564, 221] width 1129 height 442
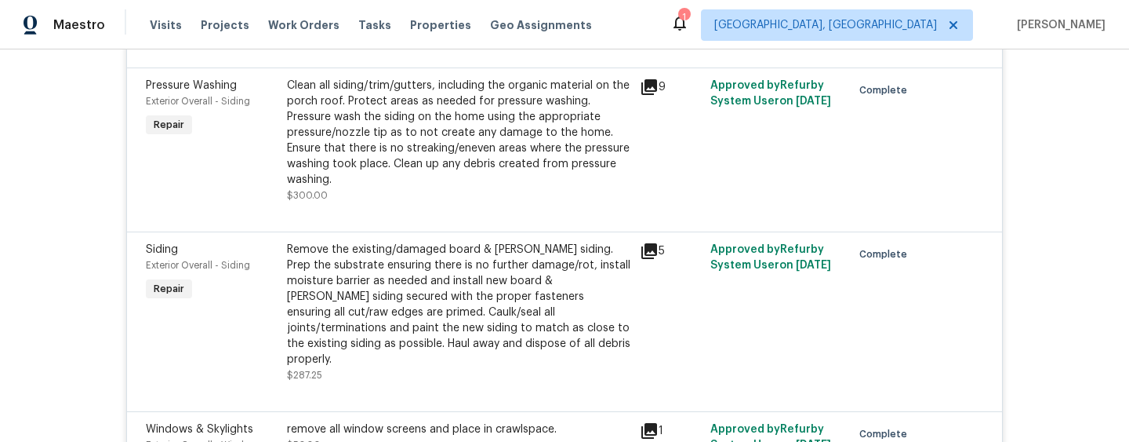
scroll to position [2223, 0]
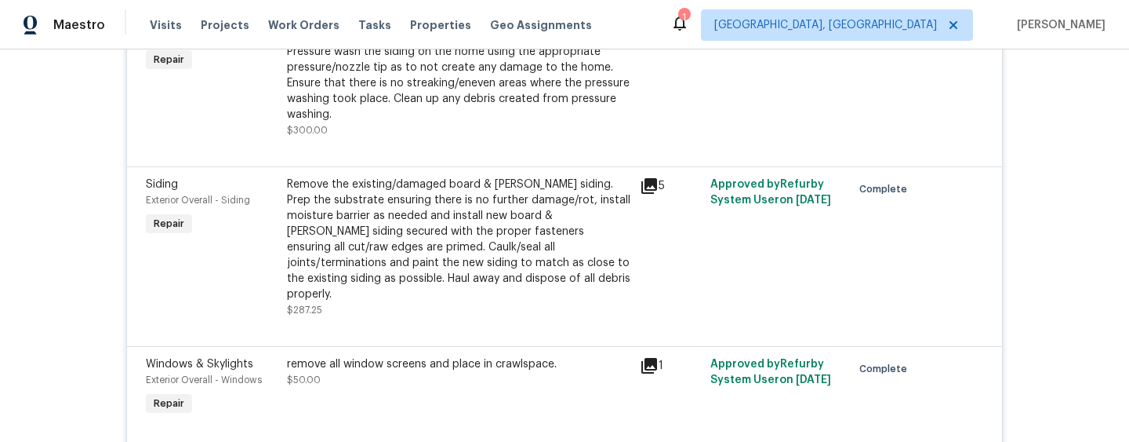
click at [645, 180] on div "5" at bounding box center [670, 247] width 71 height 151
click at [642, 202] on div "5" at bounding box center [670, 247] width 71 height 151
click at [649, 192] on icon at bounding box center [650, 186] width 16 height 16
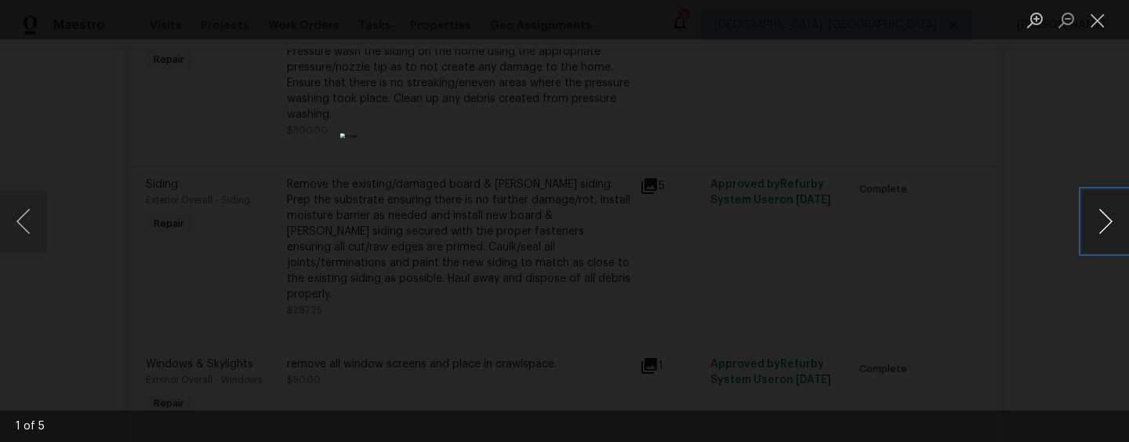
click at [1109, 219] on button "Next image" at bounding box center [1105, 221] width 47 height 63
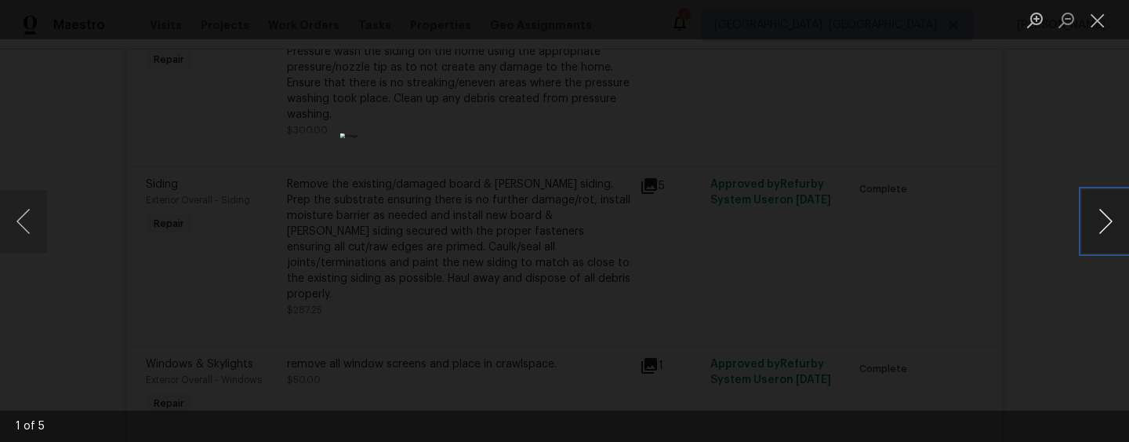
click at [1109, 219] on button "Next image" at bounding box center [1105, 221] width 47 height 63
click at [923, 260] on div "Lightbox" at bounding box center [564, 221] width 1129 height 442
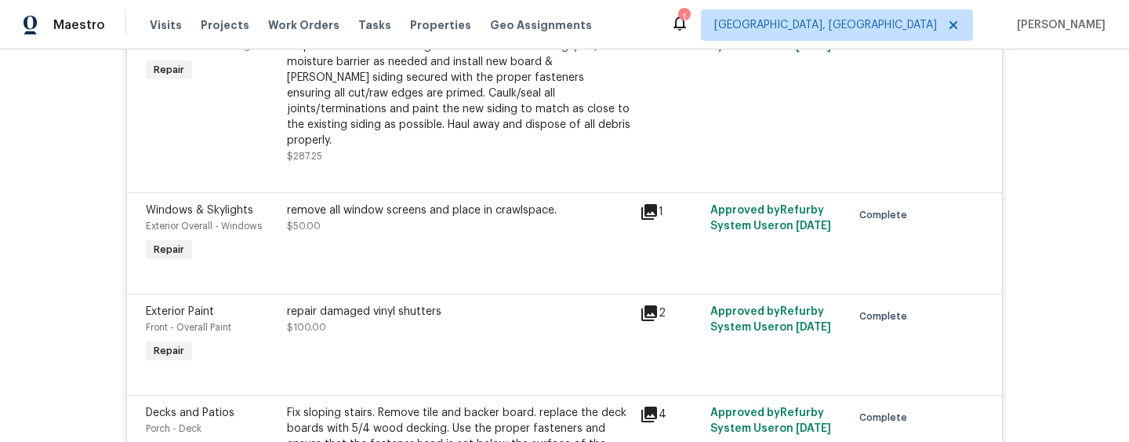
scroll to position [2380, 0]
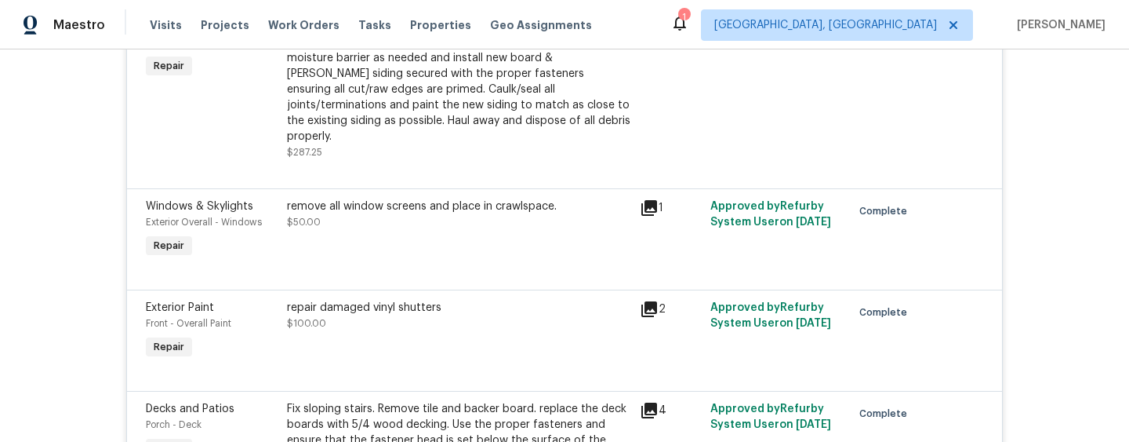
click at [653, 200] on icon at bounding box center [650, 208] width 16 height 16
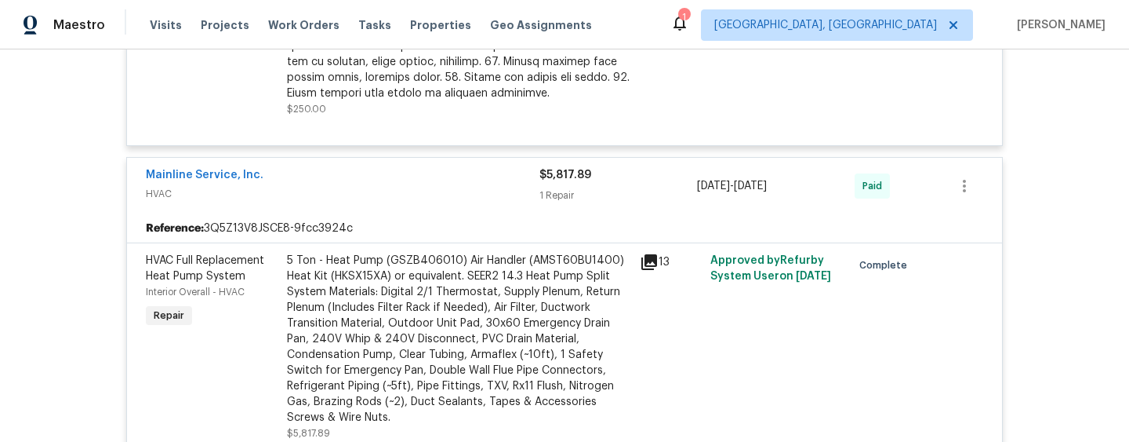
scroll to position [2875, 0]
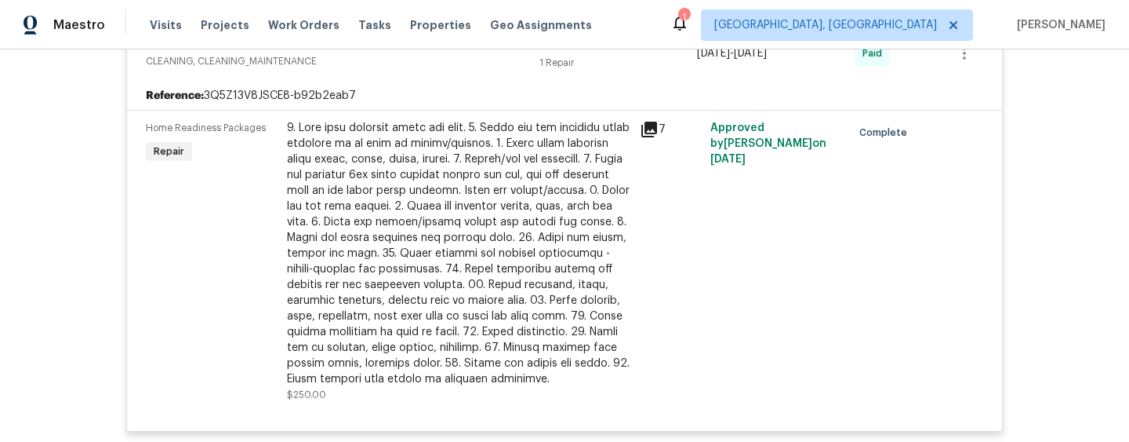
click at [652, 122] on icon at bounding box center [650, 130] width 16 height 16
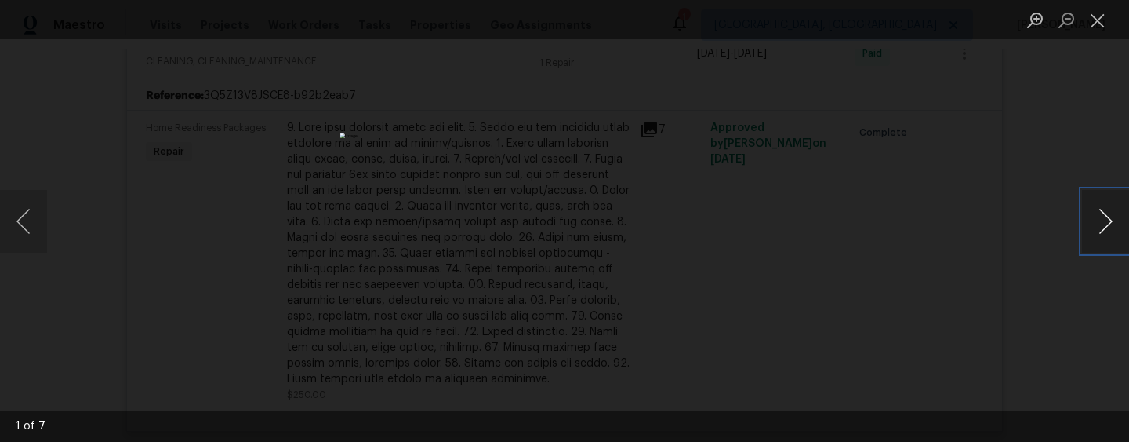
click at [1105, 231] on button "Next image" at bounding box center [1105, 221] width 47 height 63
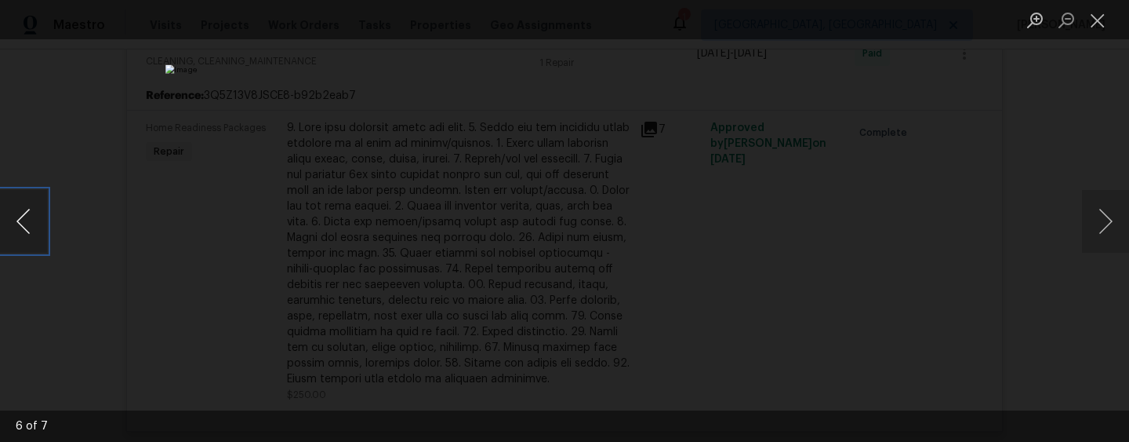
click at [44, 213] on button "Previous image" at bounding box center [23, 221] width 47 height 63
click at [1101, 227] on button "Next image" at bounding box center [1105, 221] width 47 height 63
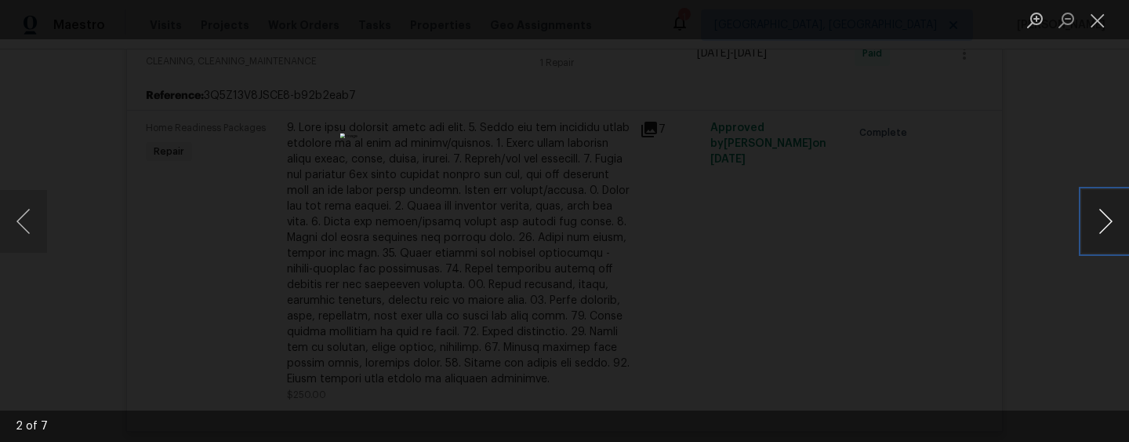
click at [1101, 227] on button "Next image" at bounding box center [1105, 221] width 47 height 63
click at [1029, 278] on div "Lightbox" at bounding box center [564, 221] width 1129 height 442
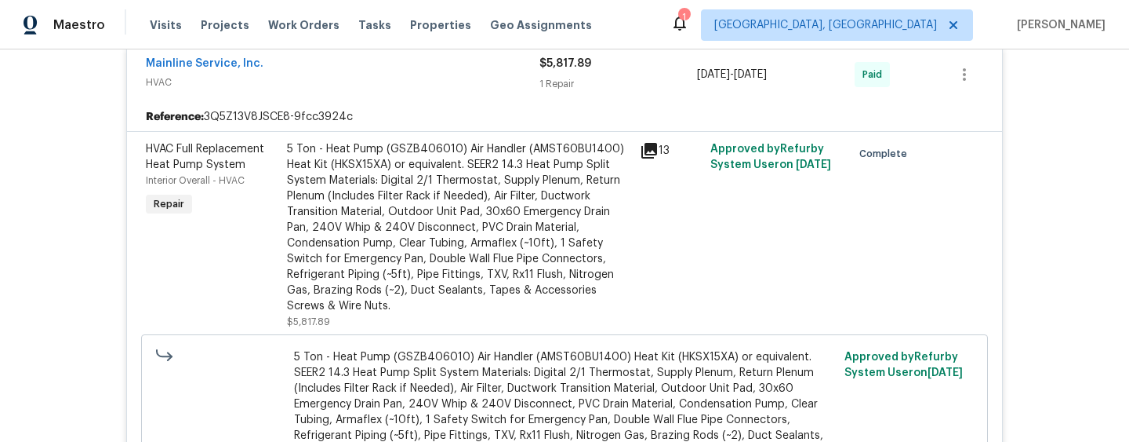
scroll to position [3271, 0]
click at [644, 143] on icon at bounding box center [649, 151] width 19 height 19
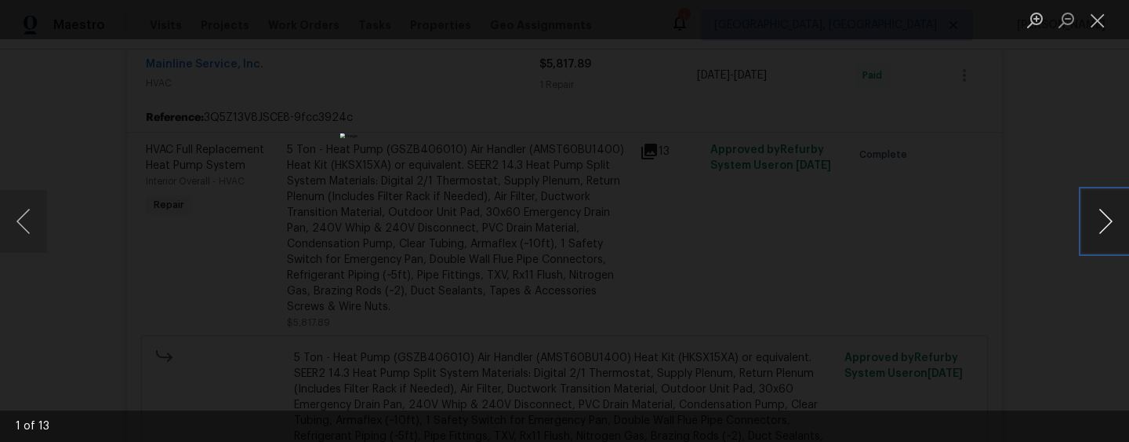
click at [1098, 227] on button "Next image" at bounding box center [1105, 221] width 47 height 63
click at [1099, 227] on button "Next image" at bounding box center [1105, 221] width 47 height 63
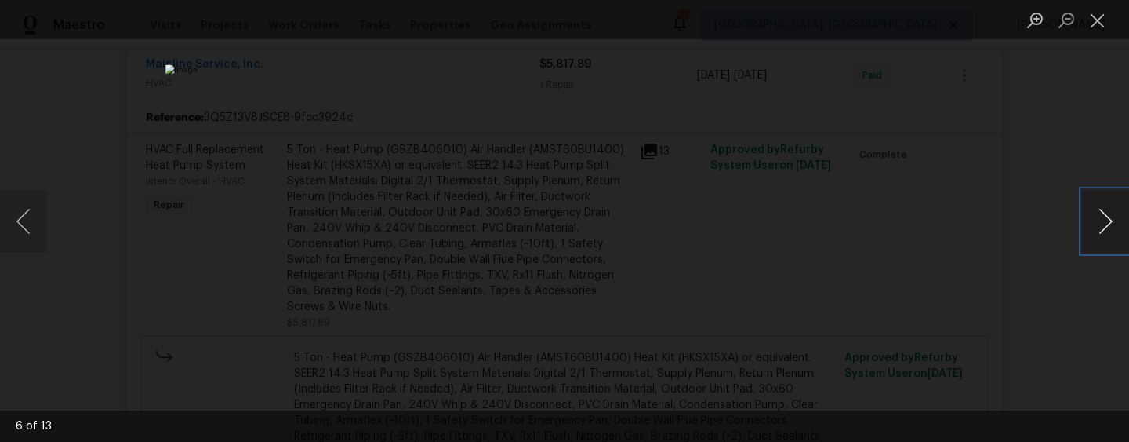
click at [1099, 227] on button "Next image" at bounding box center [1105, 221] width 47 height 63
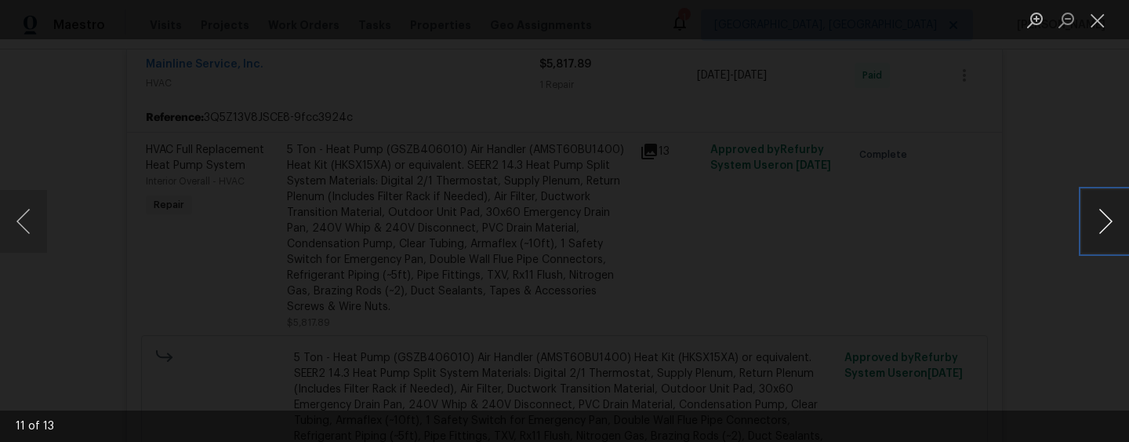
click at [1099, 227] on button "Next image" at bounding box center [1105, 221] width 47 height 63
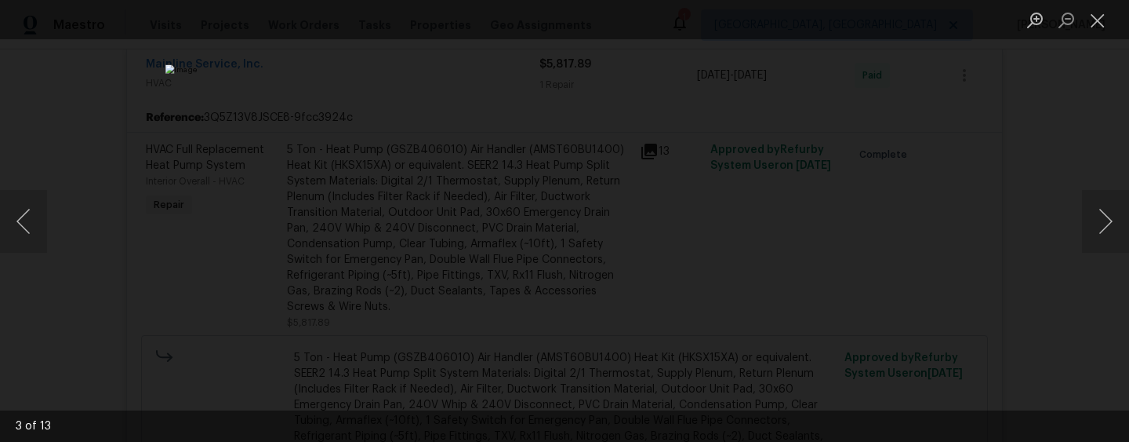
click at [942, 275] on div "Lightbox" at bounding box center [564, 221] width 1129 height 442
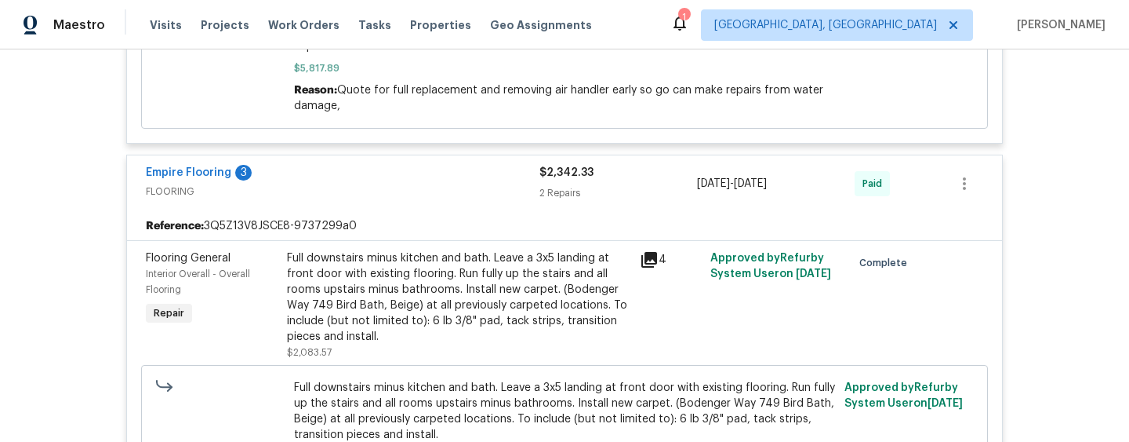
scroll to position [3698, 0]
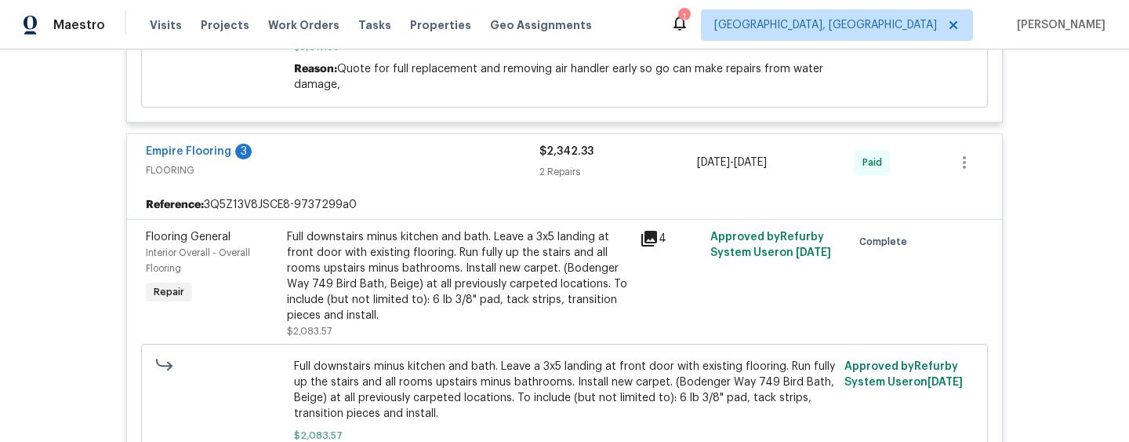
click at [652, 224] on div "4" at bounding box center [670, 283] width 71 height 119
click at [655, 237] on icon at bounding box center [649, 238] width 19 height 19
click at [656, 231] on icon at bounding box center [650, 239] width 16 height 16
click at [619, 266] on div "Full downstairs minus kitchen and bath. Leave a 3x5 landing at front door with …" at bounding box center [459, 276] width 344 height 94
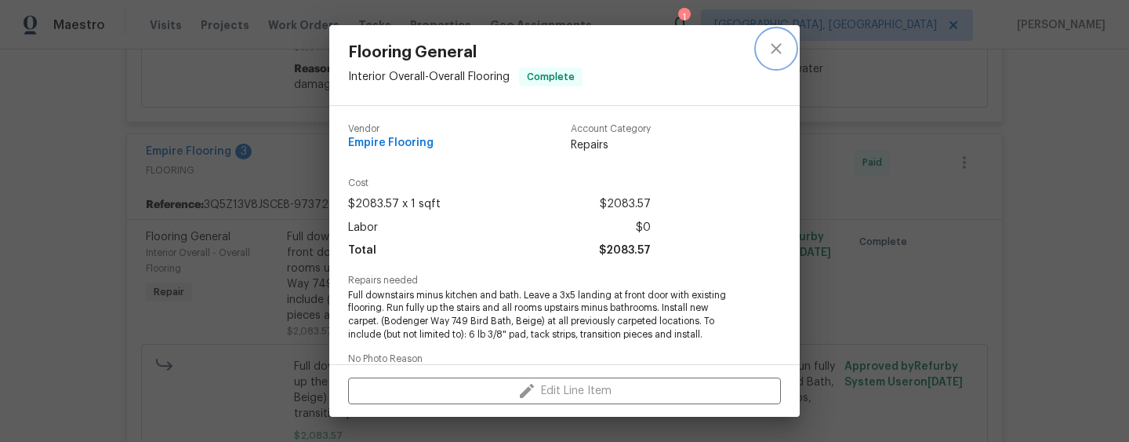
click at [781, 45] on icon "close" at bounding box center [776, 48] width 19 height 19
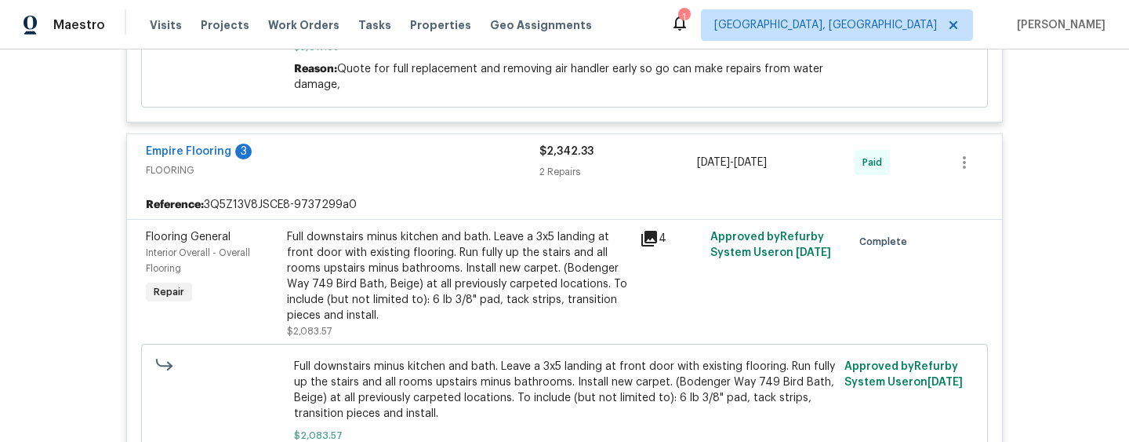
click at [645, 231] on icon at bounding box center [650, 239] width 16 height 16
click at [606, 256] on div "Full downstairs minus kitchen and bath. Leave a 3x5 landing at front door with …" at bounding box center [459, 276] width 344 height 94
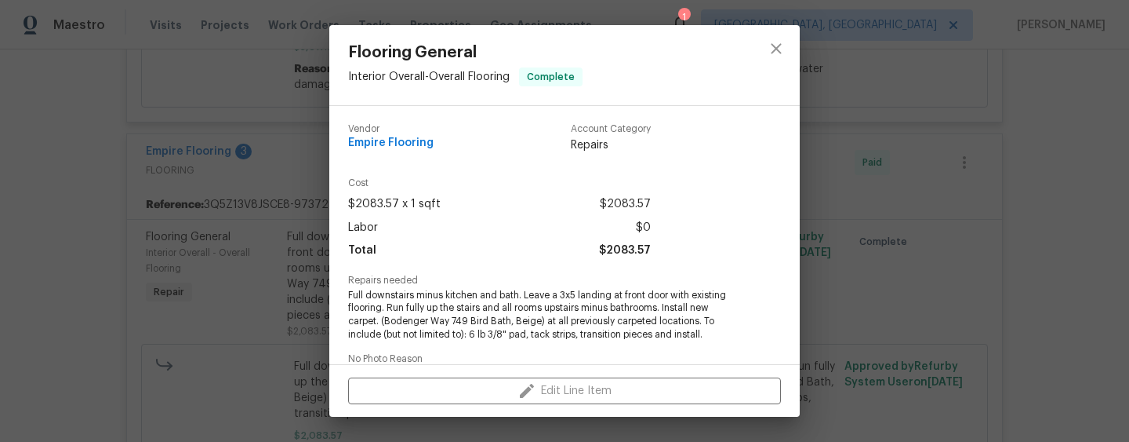
scroll to position [280, 0]
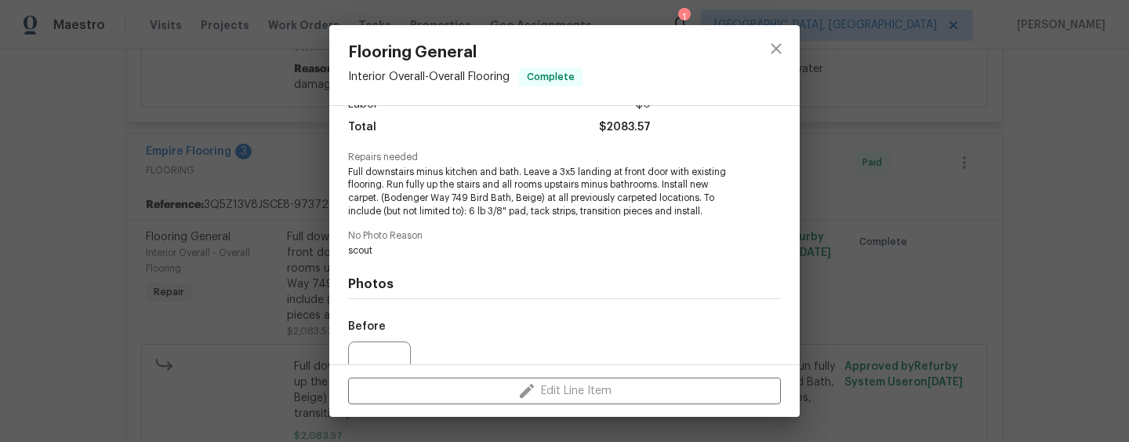
click at [464, 322] on div "Before" at bounding box center [564, 362] width 433 height 102
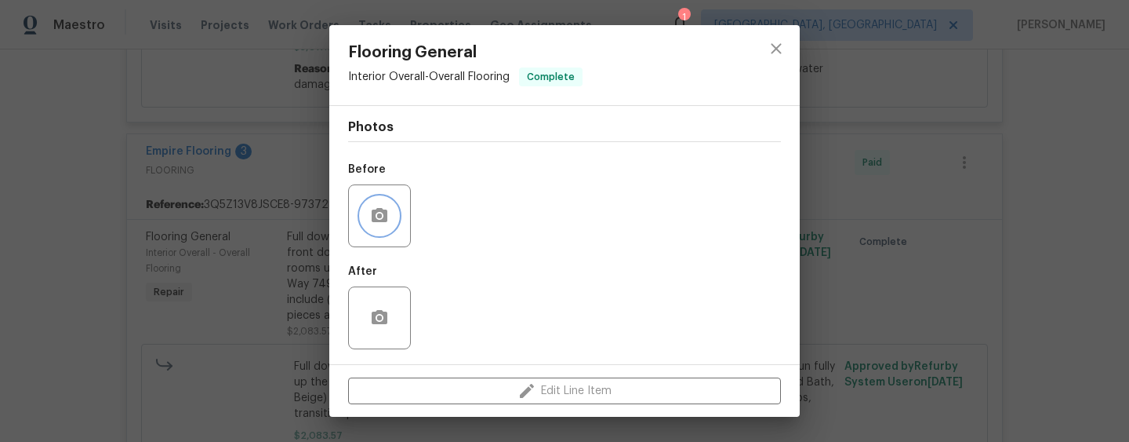
click at [376, 218] on icon "button" at bounding box center [380, 215] width 16 height 14
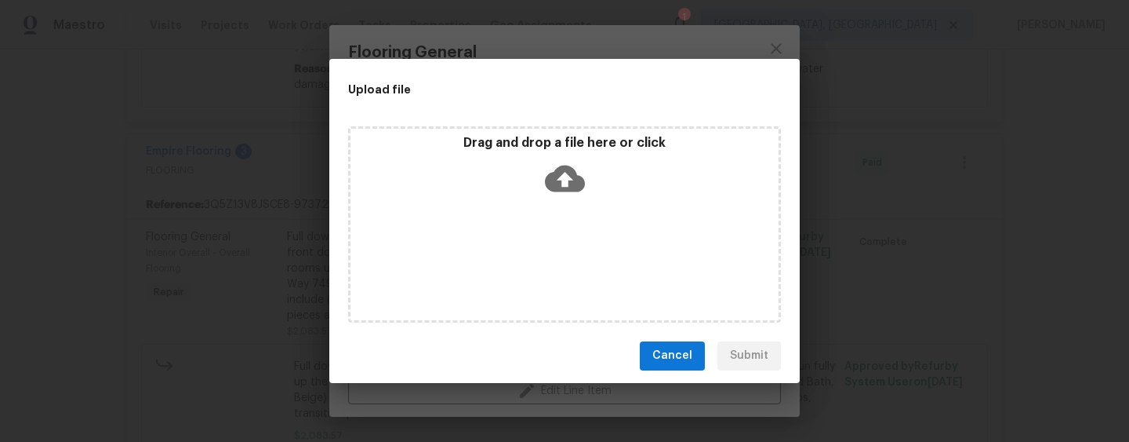
click at [667, 339] on div "Cancel Submit" at bounding box center [564, 356] width 471 height 54
click at [785, 45] on div "Upload file Drag and drop a file here or click Cancel Submit" at bounding box center [564, 221] width 1129 height 442
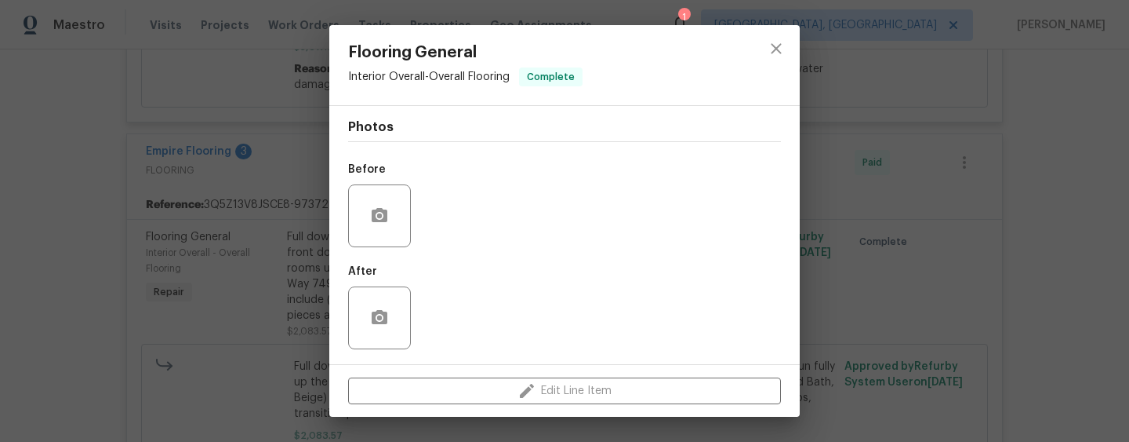
click at [770, 71] on div at bounding box center [776, 65] width 47 height 80
click at [773, 45] on icon "close" at bounding box center [776, 48] width 10 height 10
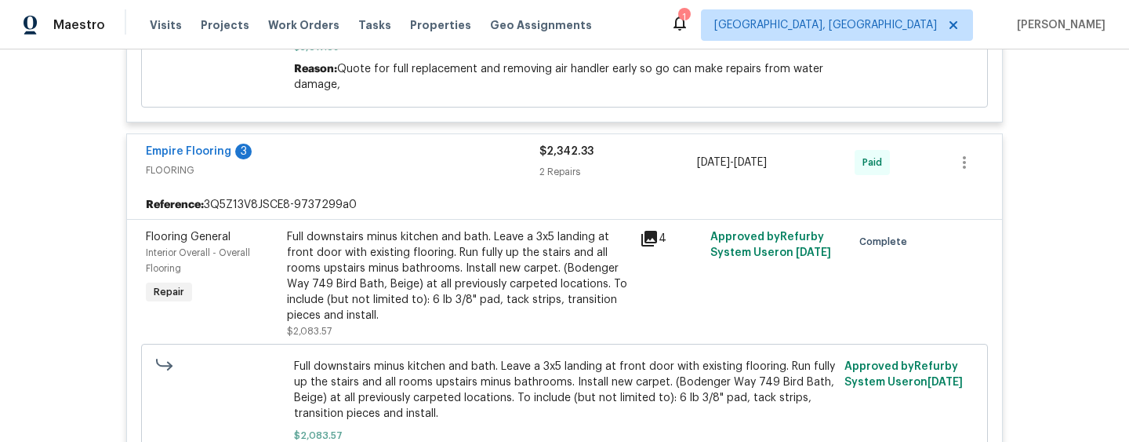
click at [653, 231] on icon at bounding box center [650, 239] width 16 height 16
click at [656, 242] on div "4" at bounding box center [670, 283] width 71 height 119
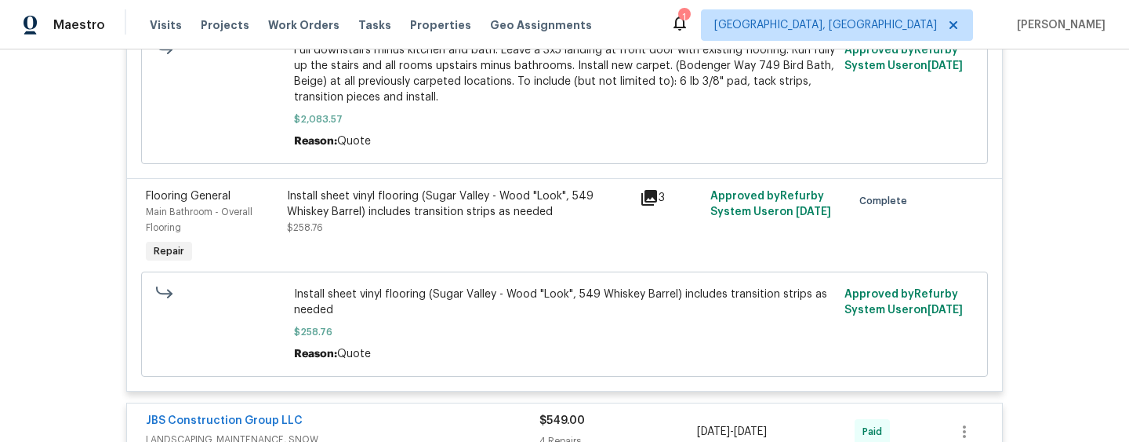
scroll to position [3987, 0]
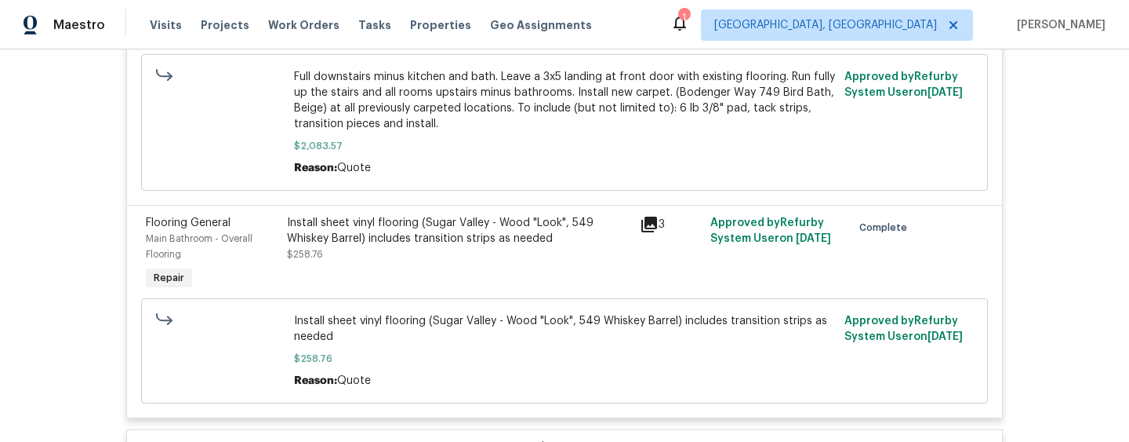
click at [649, 216] on icon at bounding box center [650, 224] width 16 height 16
click at [656, 216] on icon at bounding box center [650, 224] width 16 height 16
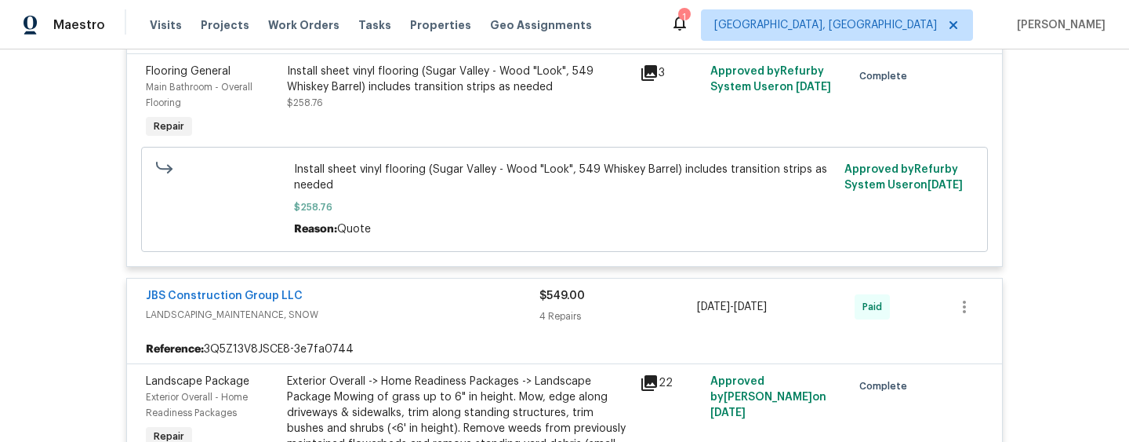
scroll to position [4237, 0]
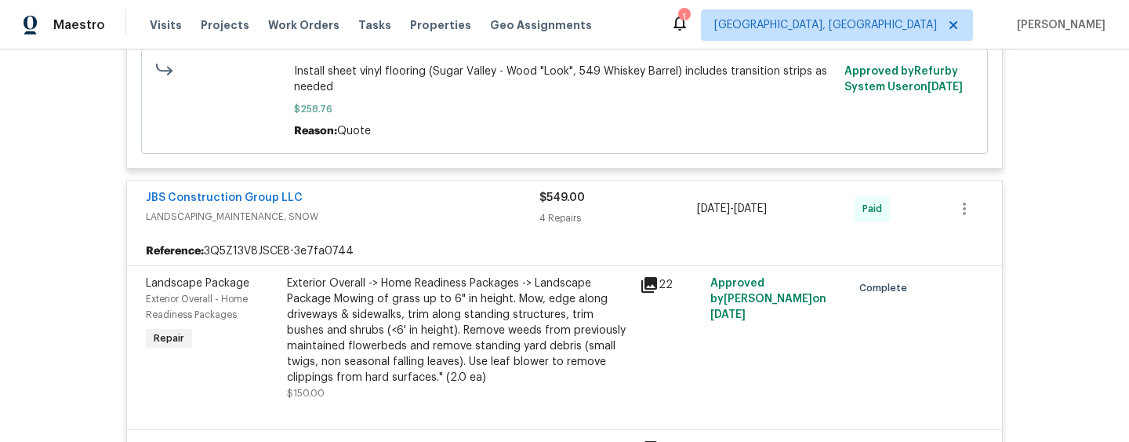
click at [655, 277] on icon at bounding box center [650, 285] width 16 height 16
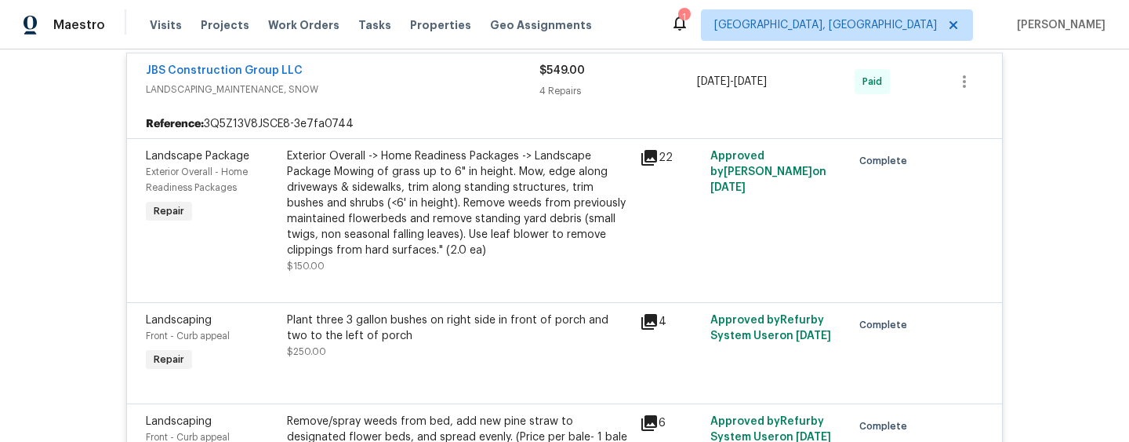
scroll to position [4369, 0]
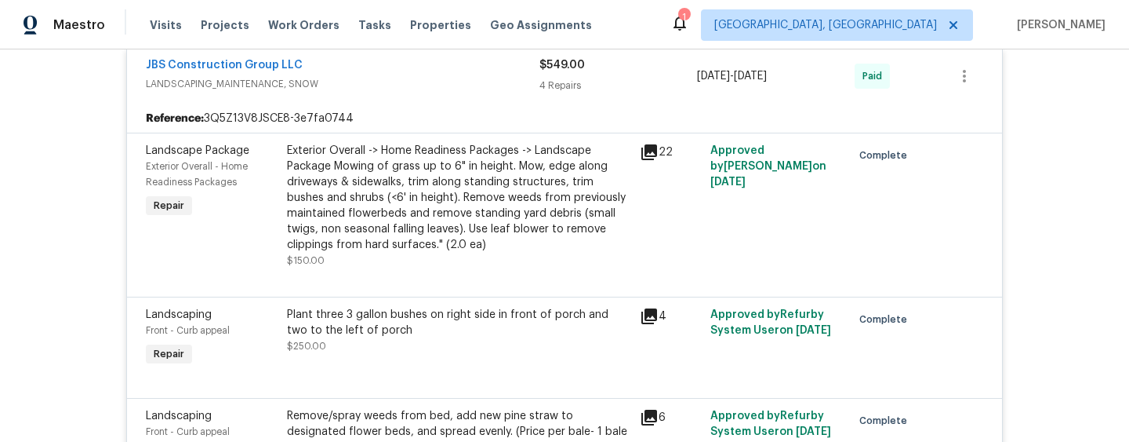
click at [651, 296] on div "Landscaping Front - Curb appeal Repair Plant three 3 gallon bushes on right sid…" at bounding box center [564, 346] width 875 height 101
click at [651, 318] on icon at bounding box center [650, 316] width 16 height 16
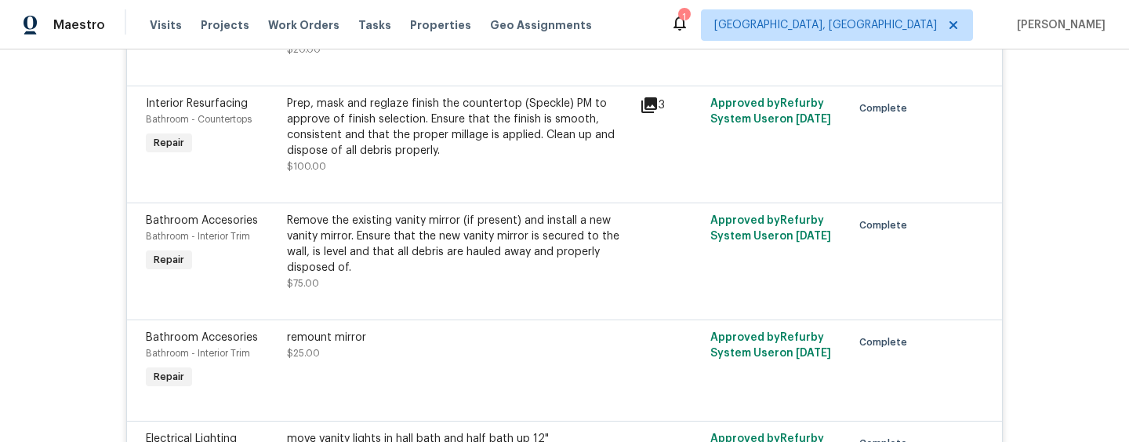
scroll to position [5116, 0]
